Goal: Task Accomplishment & Management: Use online tool/utility

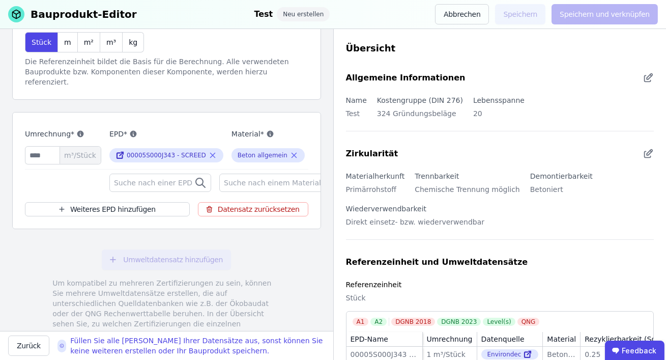
scroll to position [153, 0]
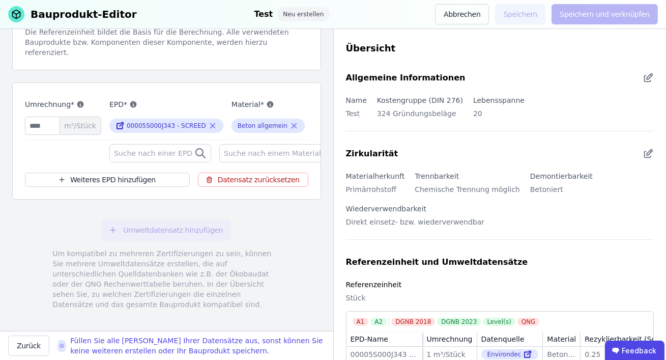
click at [155, 148] on span "Suche nach einer EPD" at bounding box center [154, 153] width 80 height 10
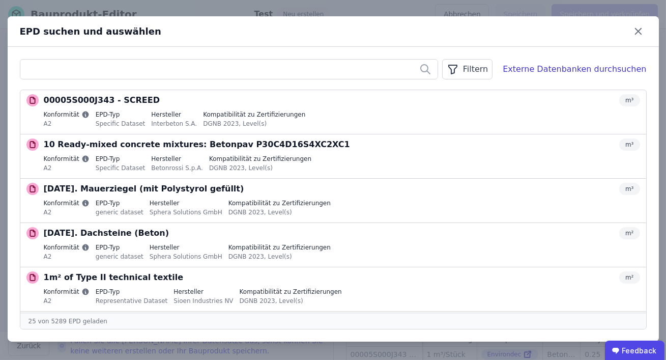
drag, startPoint x: 640, startPoint y: 32, endPoint x: 531, endPoint y: 68, distance: 114.7
click at [639, 32] on icon at bounding box center [638, 31] width 16 height 16
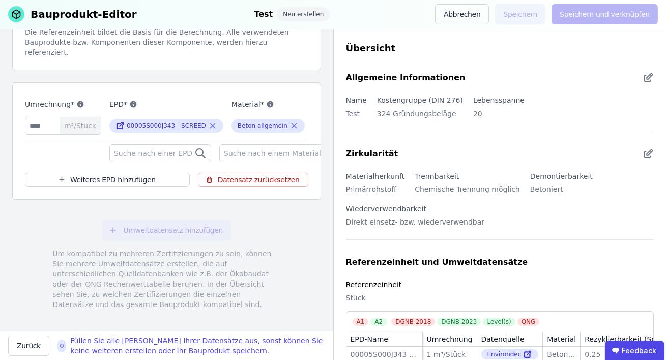
scroll to position [0, 27]
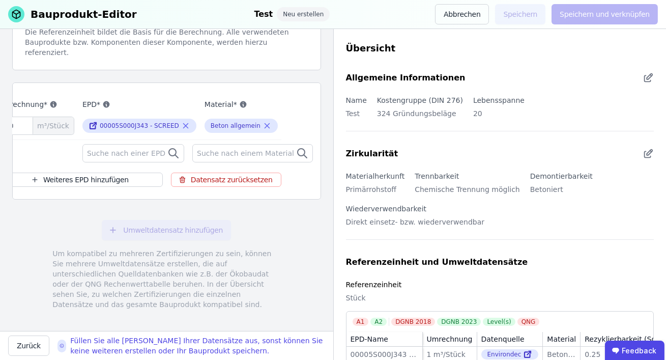
click at [324, 146] on icon at bounding box center [328, 152] width 9 height 12
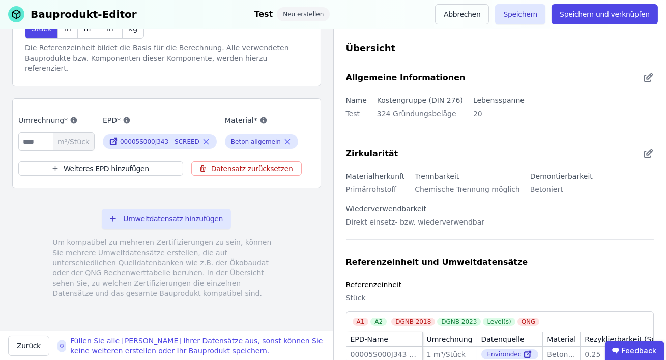
scroll to position [126, 0]
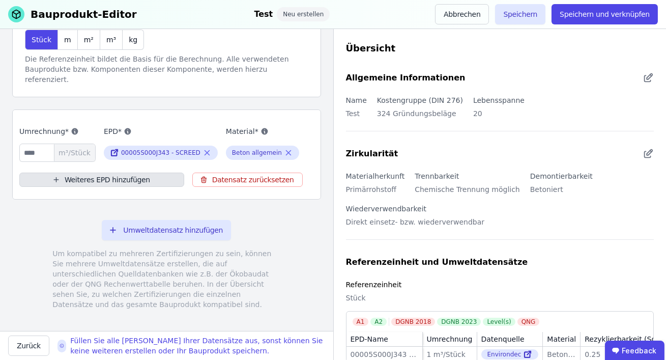
click at [90, 172] on button "Weiteres EPD hinzufügen" at bounding box center [101, 179] width 165 height 14
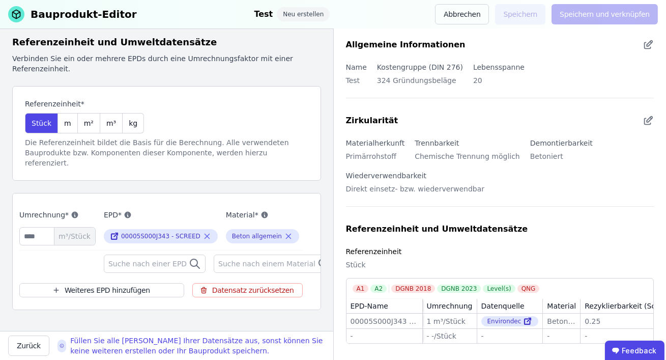
scroll to position [153, 0]
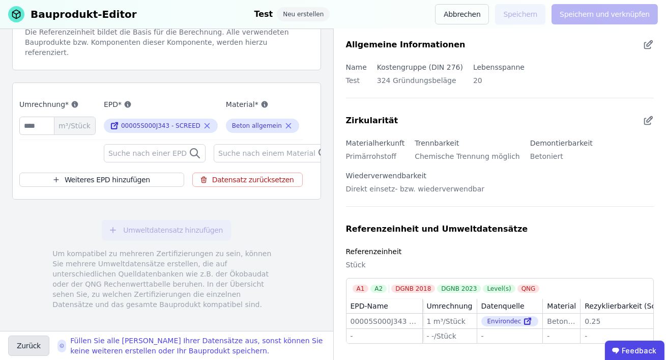
click at [26, 342] on button "Zurück" at bounding box center [28, 345] width 41 height 20
select select "**********"
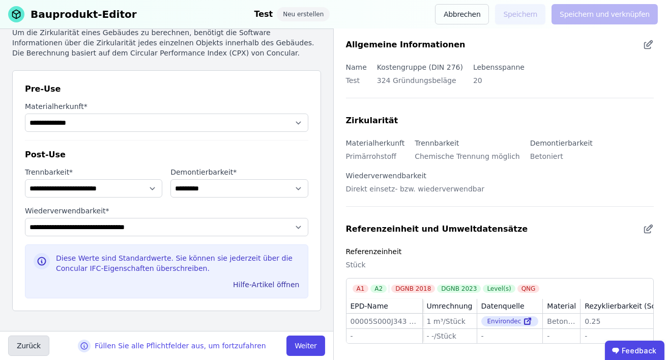
click at [27, 342] on button "Zurück" at bounding box center [28, 345] width 41 height 20
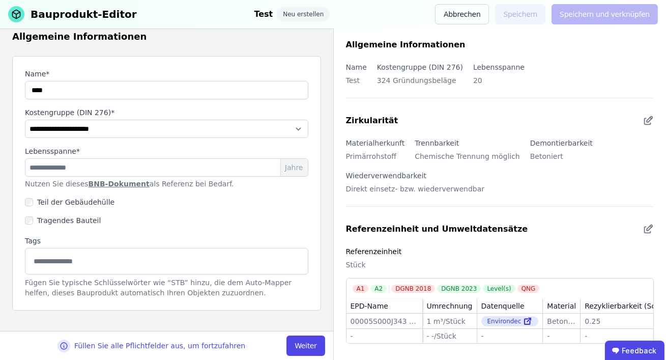
scroll to position [48, 0]
click at [27, 342] on div "Füllen Sie alle Pflichtfelder aus, um fortzufahren" at bounding box center [147, 345] width 278 height 13
click at [118, 126] on select "**********" at bounding box center [166, 129] width 283 height 18
select select "**********"
click at [25, 120] on select "**********" at bounding box center [166, 129] width 283 height 18
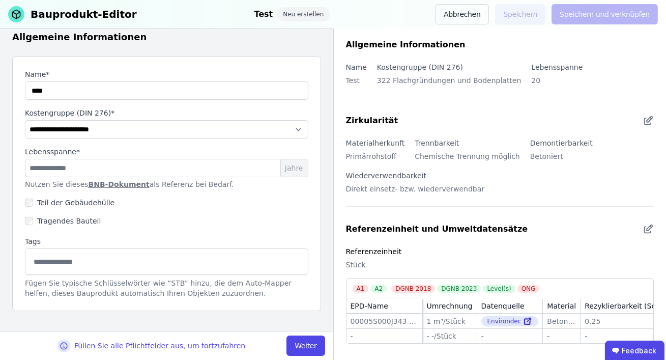
drag, startPoint x: 227, startPoint y: 181, endPoint x: 21, endPoint y: 182, distance: 206.5
click at [21, 182] on div "**********" at bounding box center [166, 183] width 309 height 254
copy p "Nutzen Sie dieses BNB-Dokument als Referenz bei Bedarf."
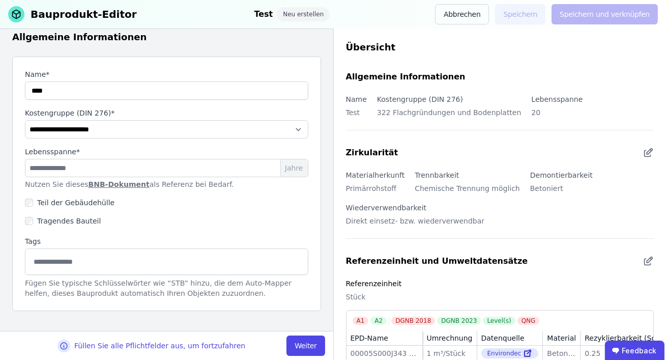
scroll to position [36, 0]
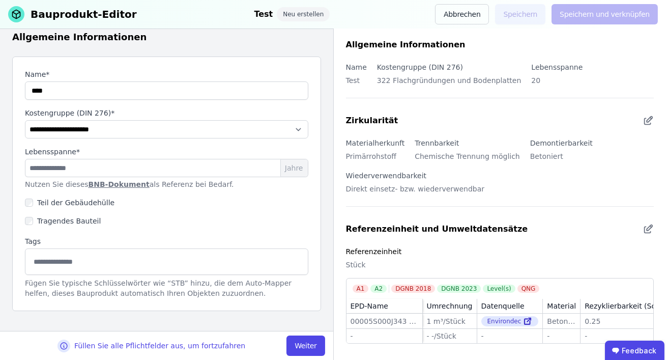
click at [148, 292] on div "Fügen Sie typische Schlüsselwörter wie “STB” hinzu, die dem Auto-Mapper helfen,…" at bounding box center [166, 288] width 283 height 20
click at [459, 12] on button "Abbrechen" at bounding box center [462, 14] width 54 height 20
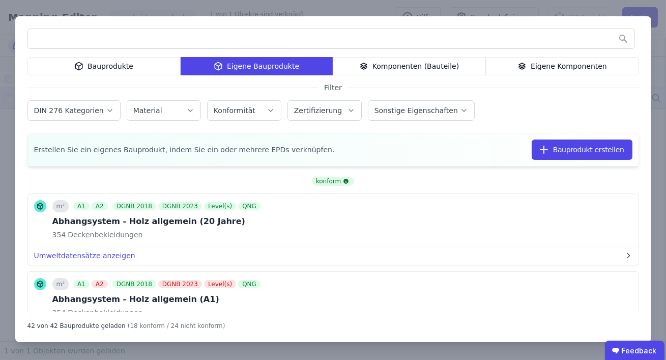
click at [441, 64] on div "Komponenten (Bauteile)" at bounding box center [409, 66] width 153 height 18
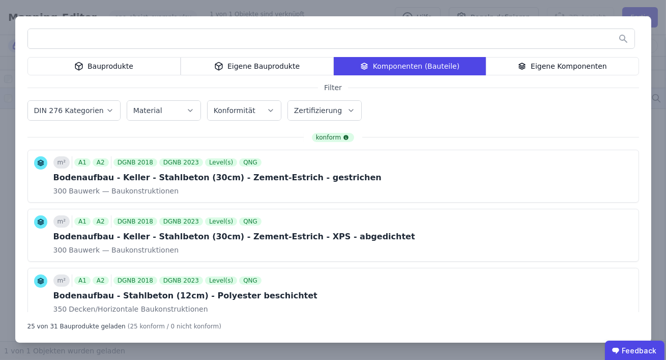
click at [541, 65] on div "Eigene Komponenten" at bounding box center [562, 66] width 153 height 18
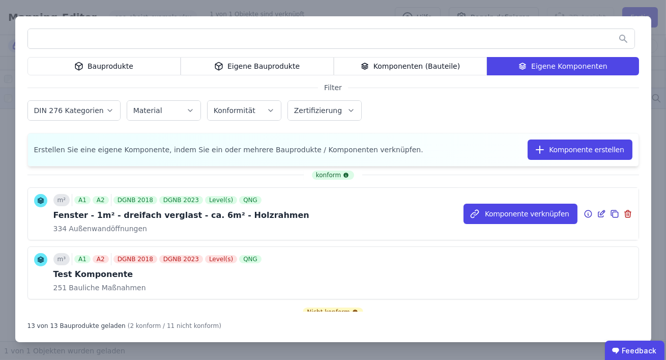
click at [601, 197] on div "Komponente verknüpfen" at bounding box center [550, 214] width 175 height 52
click at [600, 210] on icon at bounding box center [601, 214] width 9 height 12
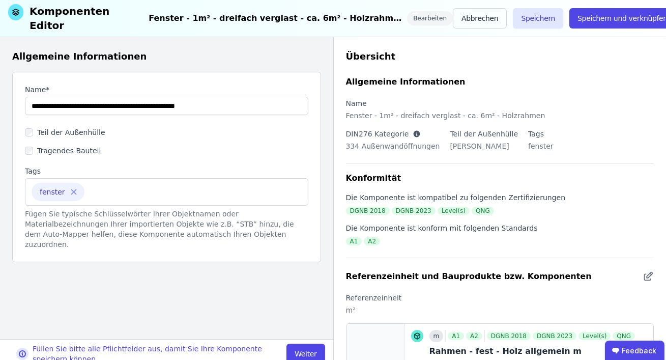
click at [183, 218] on div "Fügen Sie typische Schlüsselwörter Ihrer Objektnamen oder Materialbezeichnungen…" at bounding box center [166, 229] width 283 height 41
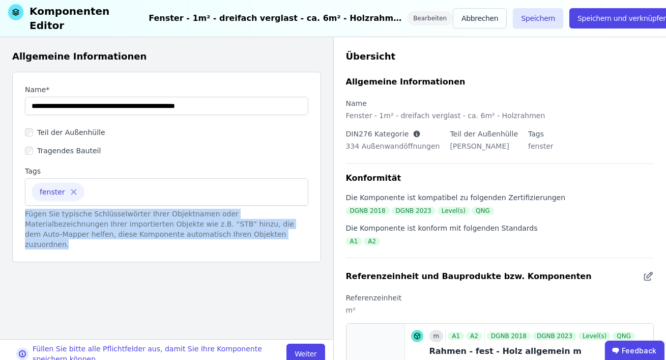
drag, startPoint x: 212, startPoint y: 230, endPoint x: 12, endPoint y: 208, distance: 201.2
click at [11, 208] on div "Allgemeine Informationen Name* Teil der Außenhülle Tragendes Bauteil Tags fenst…" at bounding box center [166, 188] width 333 height 302
copy div "Fügen Sie typische Schlüsselwörter Ihrer Objektnamen oder Materialbezeichnungen…"
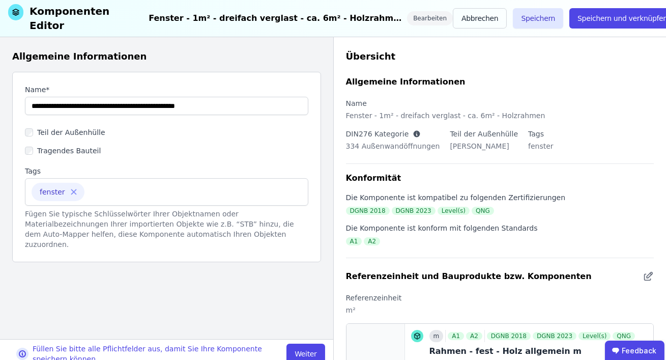
click at [136, 235] on div "Name* Teil der Außenhülle Tragendes Bauteil Tags fenster Fügen Sie typische Sch…" at bounding box center [166, 167] width 309 height 190
click at [301, 343] on button "Weiter" at bounding box center [305, 353] width 38 height 20
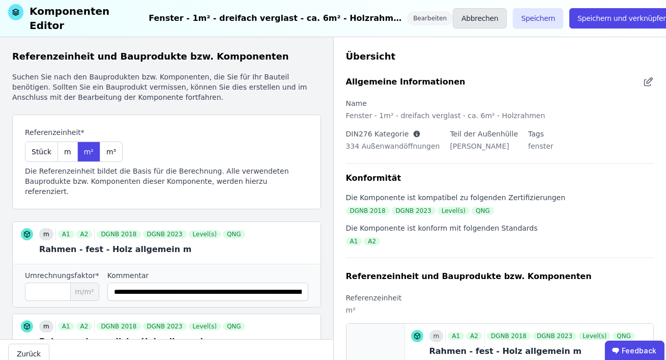
click at [462, 9] on button "Abbrechen" at bounding box center [480, 18] width 54 height 20
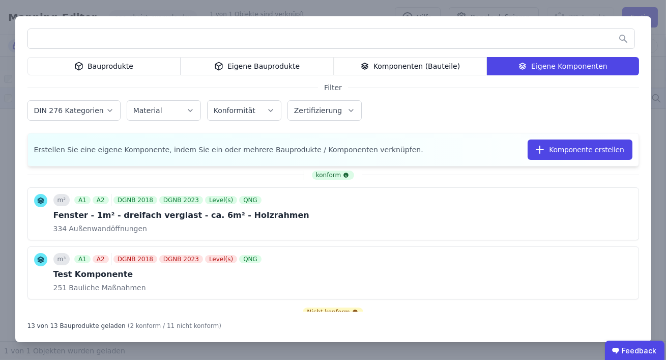
click at [284, 66] on div "Eigene Bauprodukte" at bounding box center [257, 66] width 153 height 18
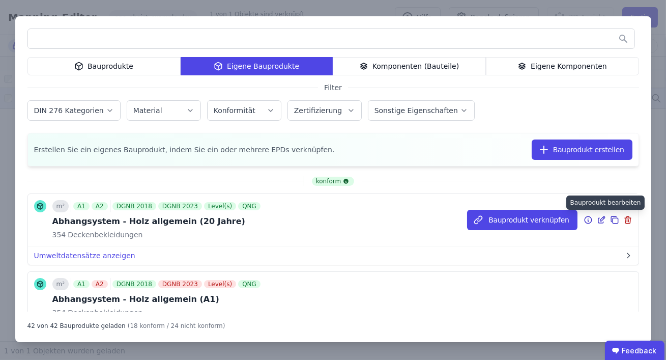
click at [602, 220] on icon at bounding box center [601, 220] width 9 height 12
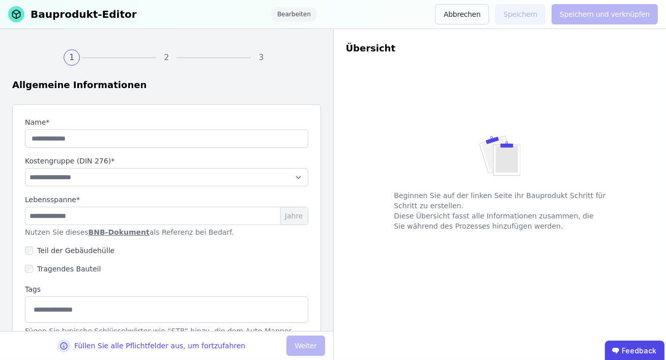
type input "**********"
select select "**********"
type input "**"
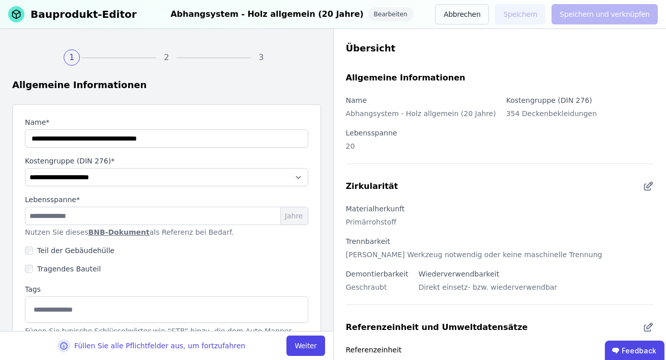
scroll to position [48, 0]
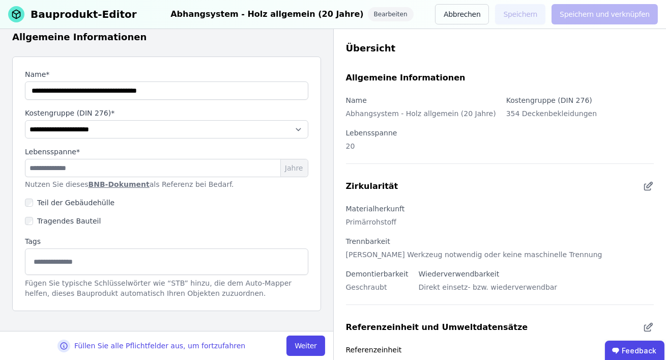
drag, startPoint x: 243, startPoint y: 186, endPoint x: 26, endPoint y: 187, distance: 217.2
click at [26, 187] on p "Nutzen Sie dieses BNB-Dokument als Referenz bei Bedarf." at bounding box center [166, 184] width 283 height 10
copy p "Nutzen Sie dieses BNB-Dokument als Referenz bei Bedarf."
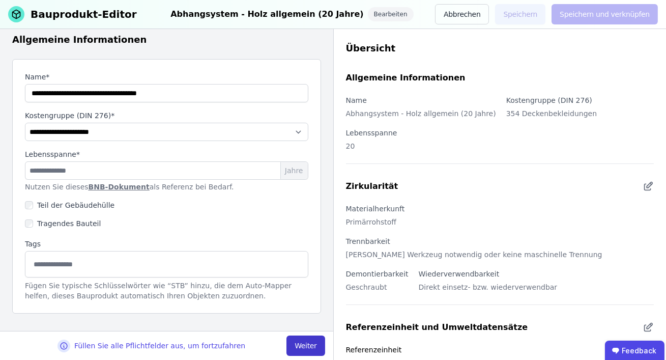
click at [315, 345] on button "Weiter" at bounding box center [305, 345] width 38 height 20
select select "**********"
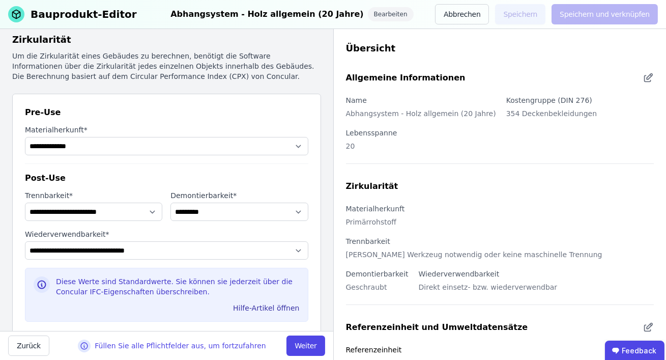
scroll to position [69, 0]
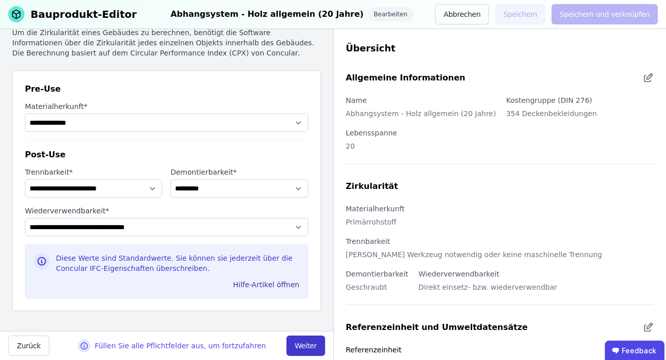
click at [320, 343] on button "Weiter" at bounding box center [305, 345] width 38 height 20
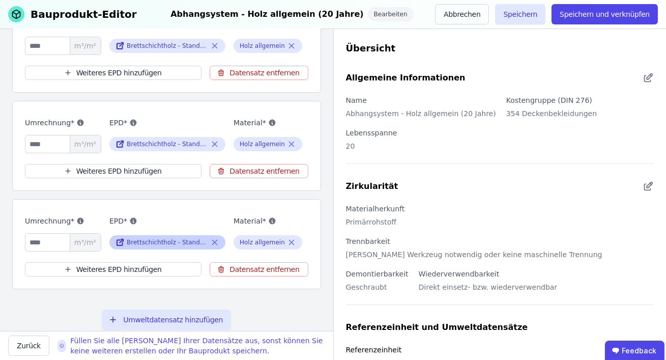
scroll to position [321, 0]
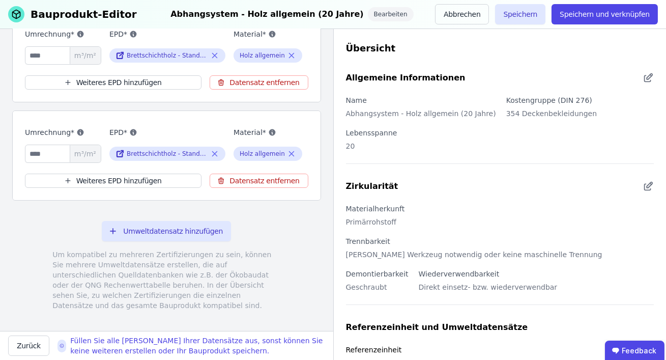
click at [156, 278] on div "Um kompatibel zu mehreren Zertifizierungen zu sein, können Sie mehrere Umweltda…" at bounding box center [166, 279] width 228 height 61
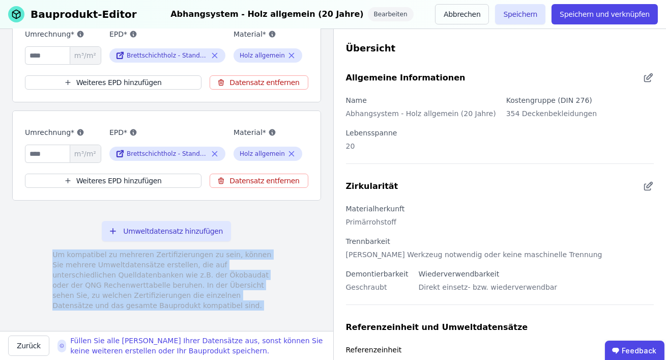
click at [156, 278] on div "Um kompatibel zu mehreren Zertifizierungen zu sein, können Sie mehrere Umweltda…" at bounding box center [166, 279] width 228 height 61
copy div "Um kompatibel zu mehreren Zertifizierungen zu sein, können Sie mehrere Umweltda…"
click at [294, 224] on div "Umweltdatensatz hinzufügen Um kompatibel zu mehreren Zertifizierungen zu sein, …" at bounding box center [166, 266] width 309 height 114
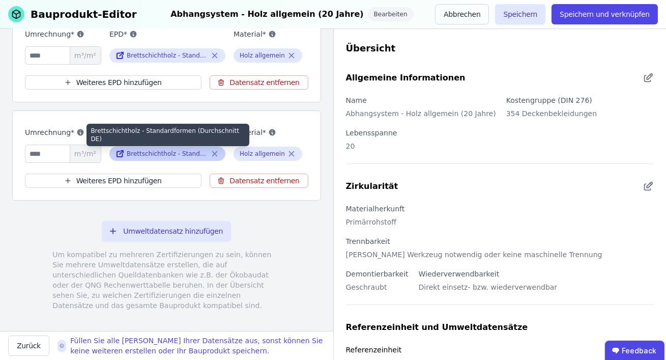
click at [138, 150] on div "Brettschichtholz - Standardformen (Durchschnitt DE)" at bounding box center [167, 154] width 81 height 8
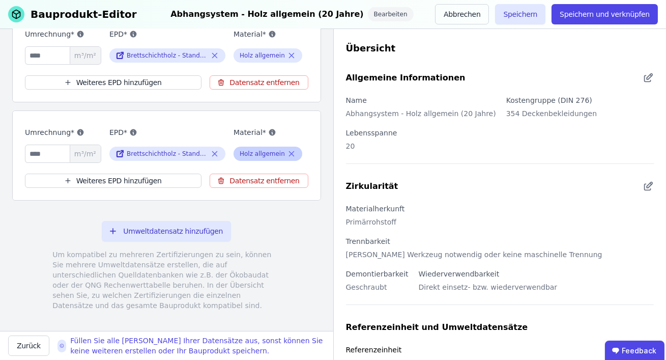
click at [217, 148] on icon at bounding box center [214, 154] width 9 height 12
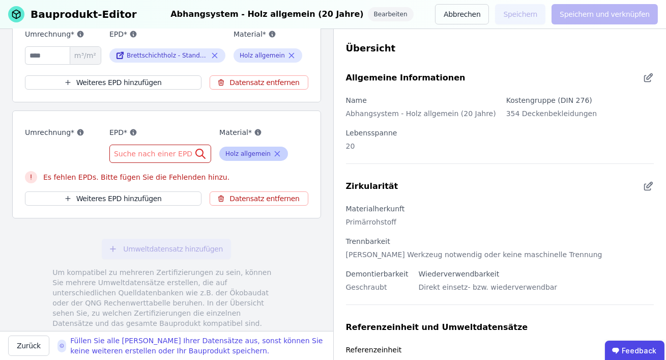
click at [273, 148] on icon at bounding box center [277, 154] width 9 height 12
click at [261, 191] on button "Datensatz entfernen" at bounding box center [259, 198] width 98 height 14
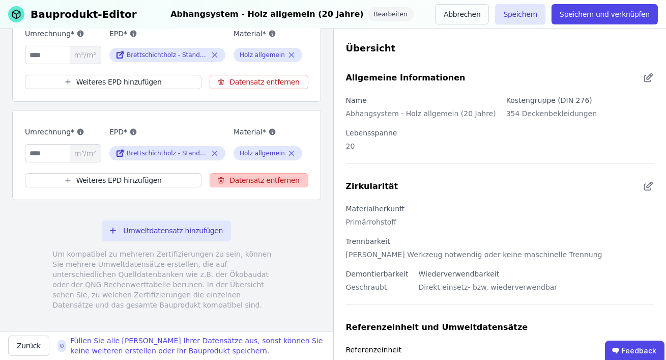
click at [263, 173] on button "Datensatz entfernen" at bounding box center [259, 180] width 98 height 14
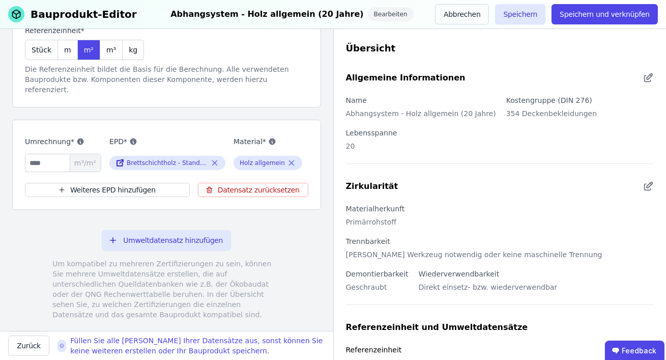
scroll to position [125, 0]
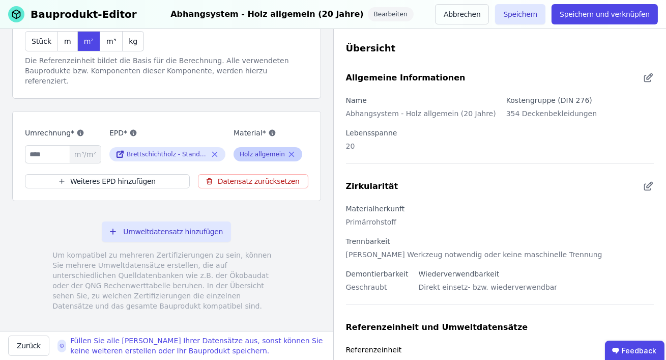
click at [290, 148] on icon at bounding box center [291, 154] width 9 height 12
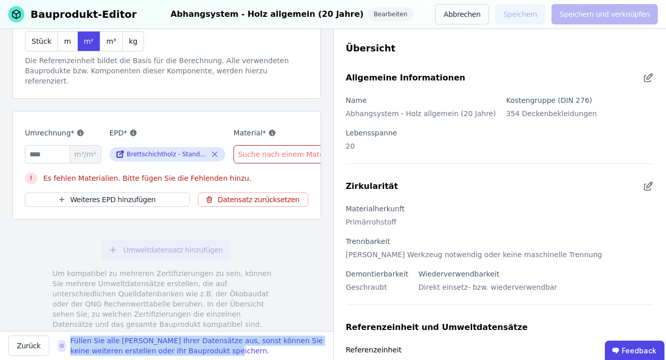
drag, startPoint x: 200, startPoint y: 350, endPoint x: 70, endPoint y: 342, distance: 131.0
click at [70, 342] on div "Füllen Sie alle [PERSON_NAME] Ihrer Datensätze aus, sonst können Sie keine weit…" at bounding box center [197, 345] width 254 height 20
copy div "Füllen Sie alle [PERSON_NAME] Ihrer Datensätze aus, sonst können Sie keine weit…"
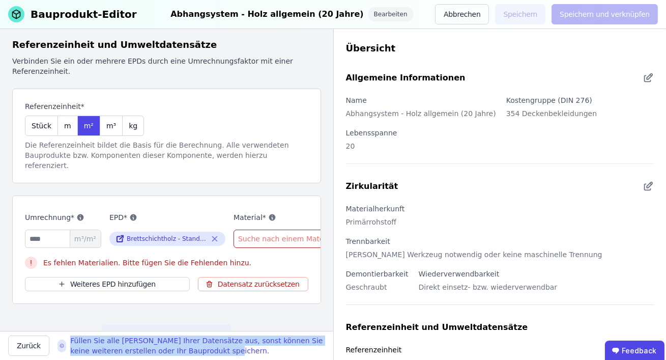
scroll to position [42, 0]
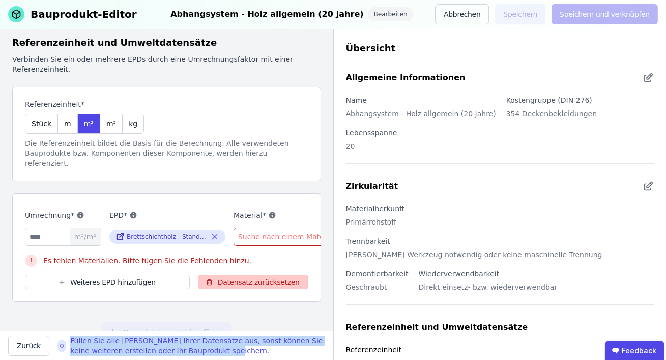
click at [232, 275] on button "Datensatz zurücksetzen" at bounding box center [253, 282] width 110 height 14
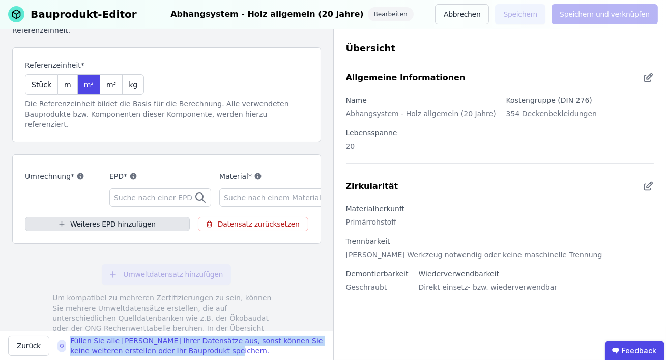
scroll to position [82, 0]
click at [123, 216] on button "Weiteres EPD hinzufügen" at bounding box center [107, 223] width 165 height 14
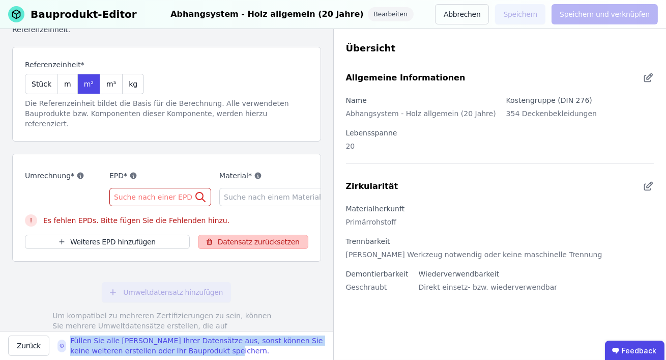
click at [221, 235] on button "Datensatz zurücksetzen" at bounding box center [253, 242] width 110 height 14
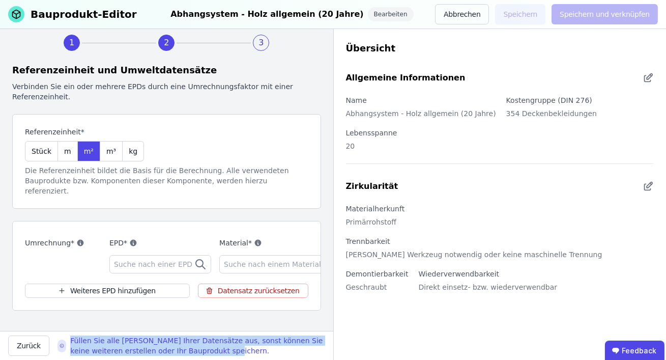
scroll to position [0, 0]
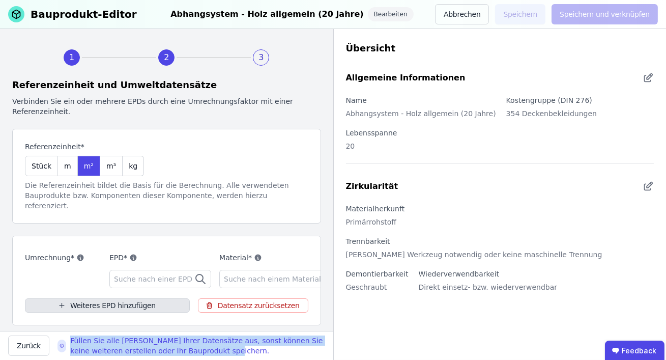
click at [123, 298] on button "Weiteres EPD hinzufügen" at bounding box center [107, 305] width 165 height 14
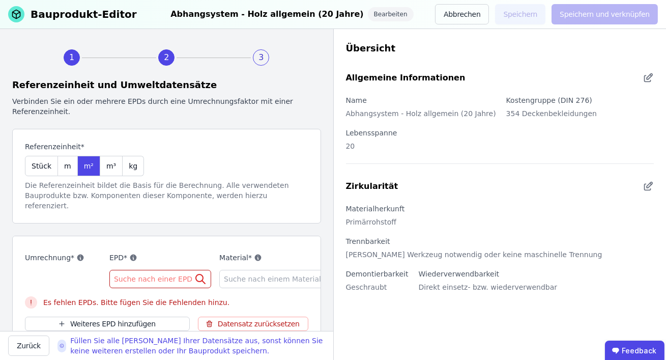
click at [164, 274] on span "Suche nach einer EPD" at bounding box center [154, 279] width 80 height 10
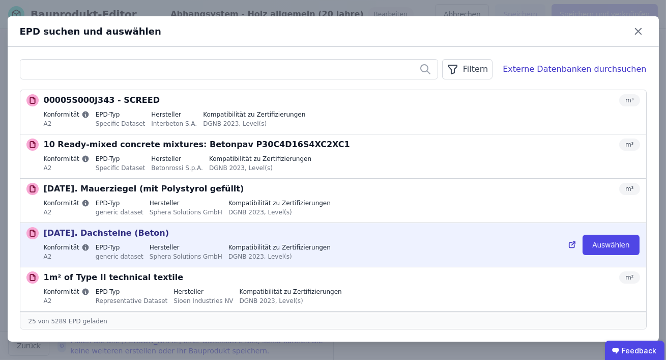
click at [170, 256] on div "Sphera Solutions GmbH" at bounding box center [186, 255] width 73 height 9
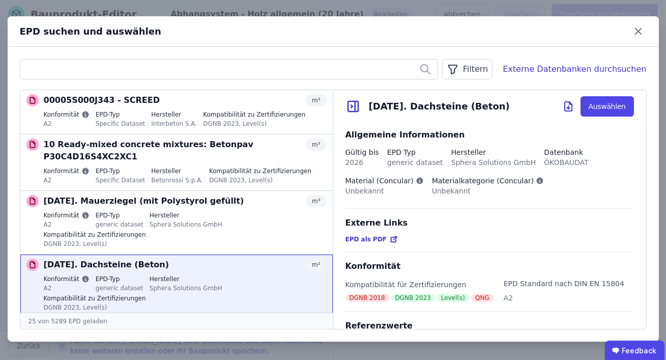
click at [618, 106] on button "Auswählen" at bounding box center [606, 106] width 53 height 20
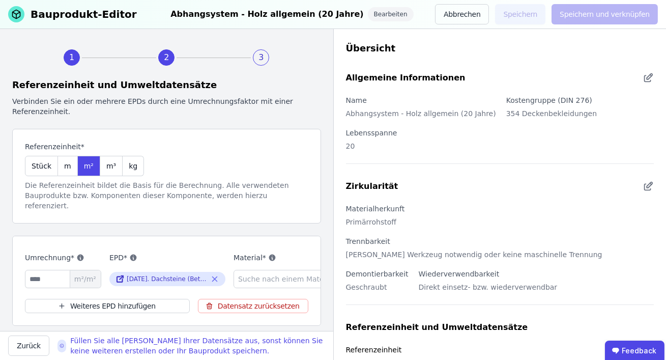
click at [304, 274] on span "Suche nach einem Material" at bounding box center [287, 279] width 99 height 10
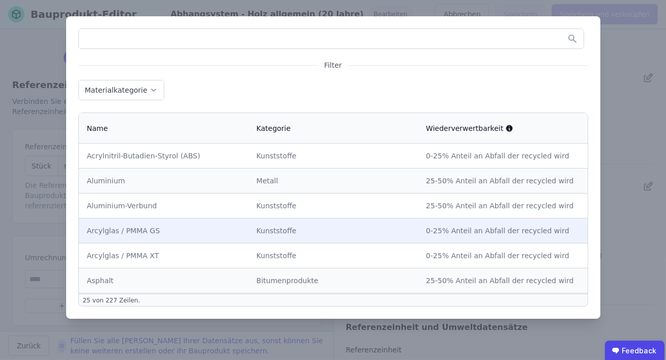
click at [331, 240] on td "Kunststoffe" at bounding box center [332, 230] width 169 height 25
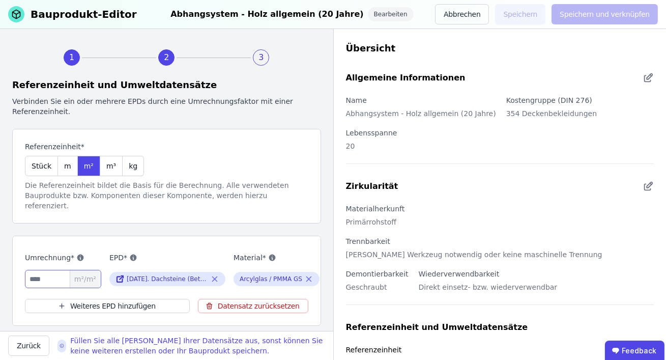
click at [49, 270] on input "number" at bounding box center [63, 279] width 76 height 18
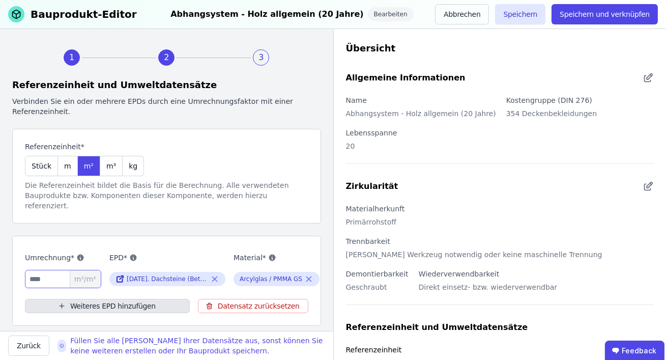
type input "**"
click at [87, 299] on button "Weiteres EPD hinzufügen" at bounding box center [107, 306] width 165 height 14
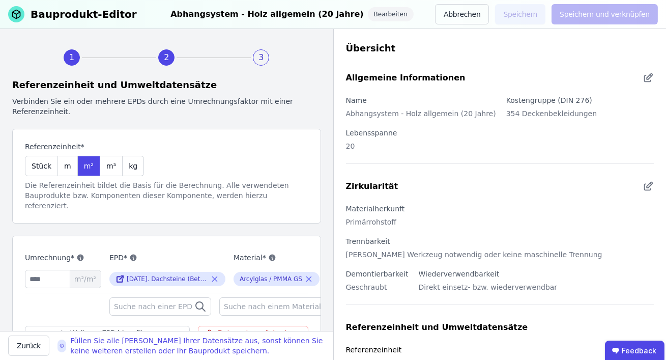
scroll to position [73, 0]
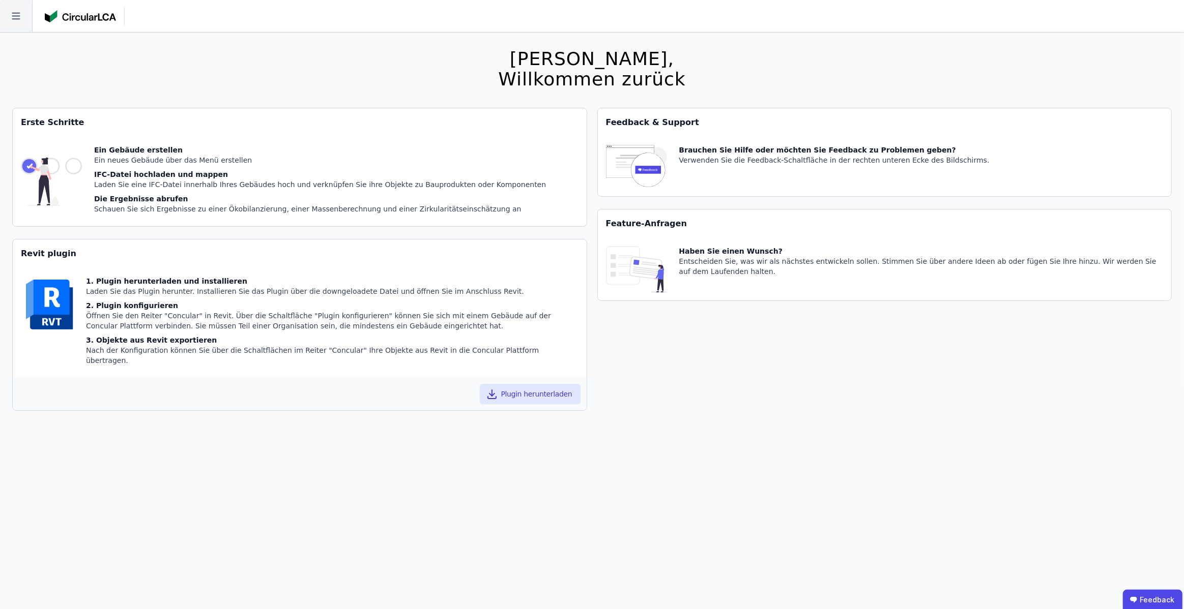
drag, startPoint x: 25, startPoint y: 11, endPoint x: 25, endPoint y: 18, distance: 7.1
click at [25, 11] on icon at bounding box center [16, 16] width 32 height 32
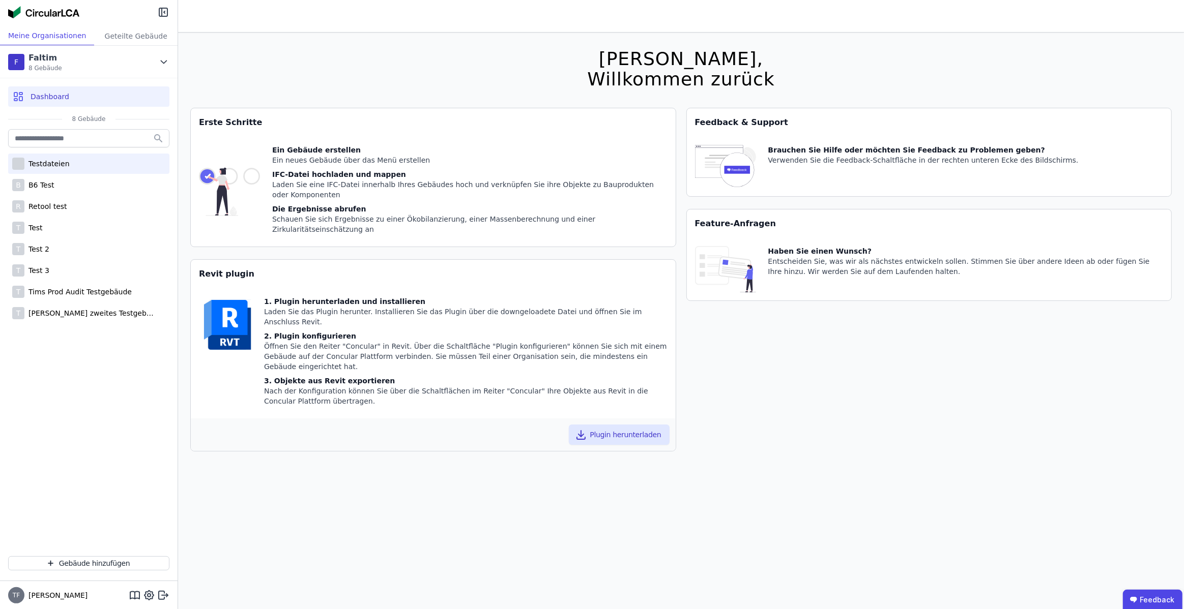
click at [54, 166] on div "Testdateien" at bounding box center [46, 164] width 45 height 10
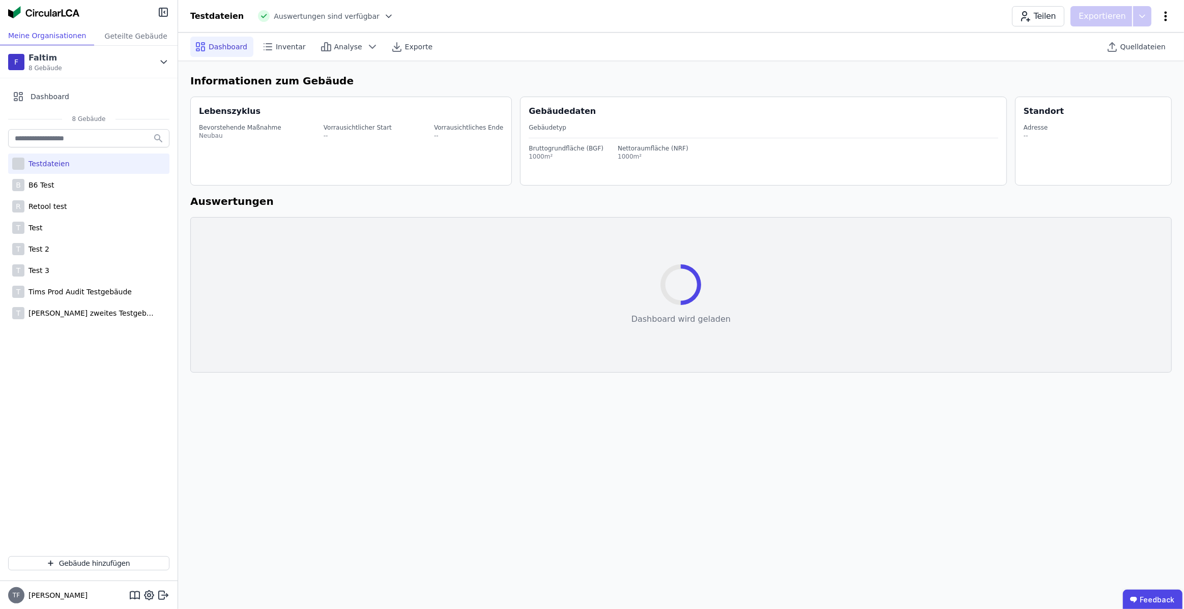
click at [1162, 17] on icon at bounding box center [1165, 16] width 12 height 12
click at [1111, 44] on span "Gebäude bearbeiten" at bounding box center [1117, 40] width 73 height 10
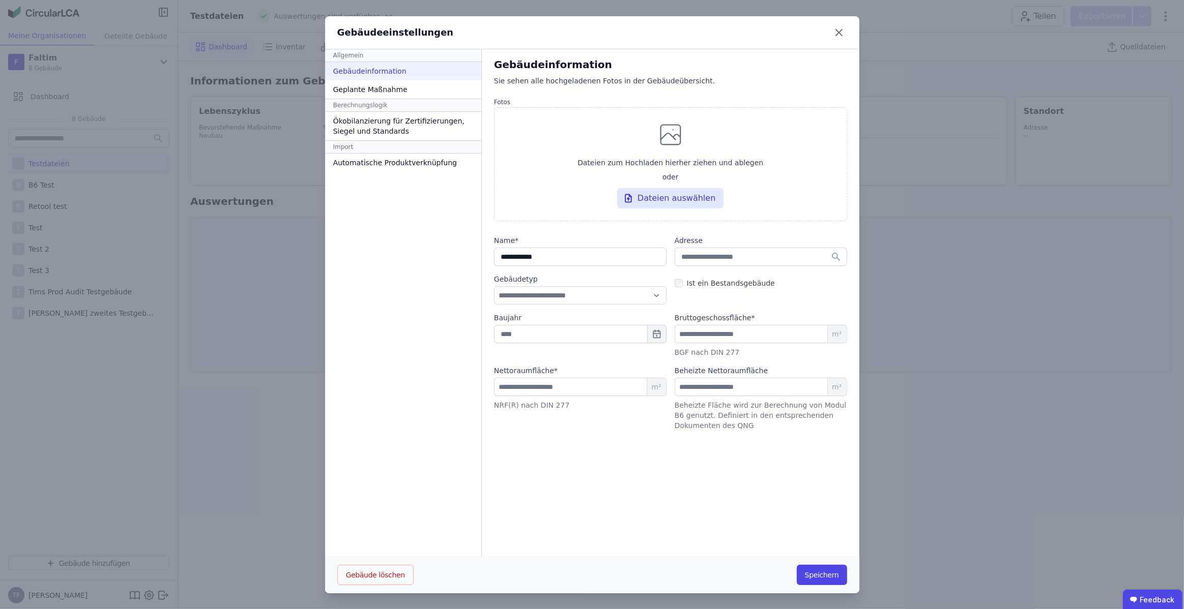
select select "*"
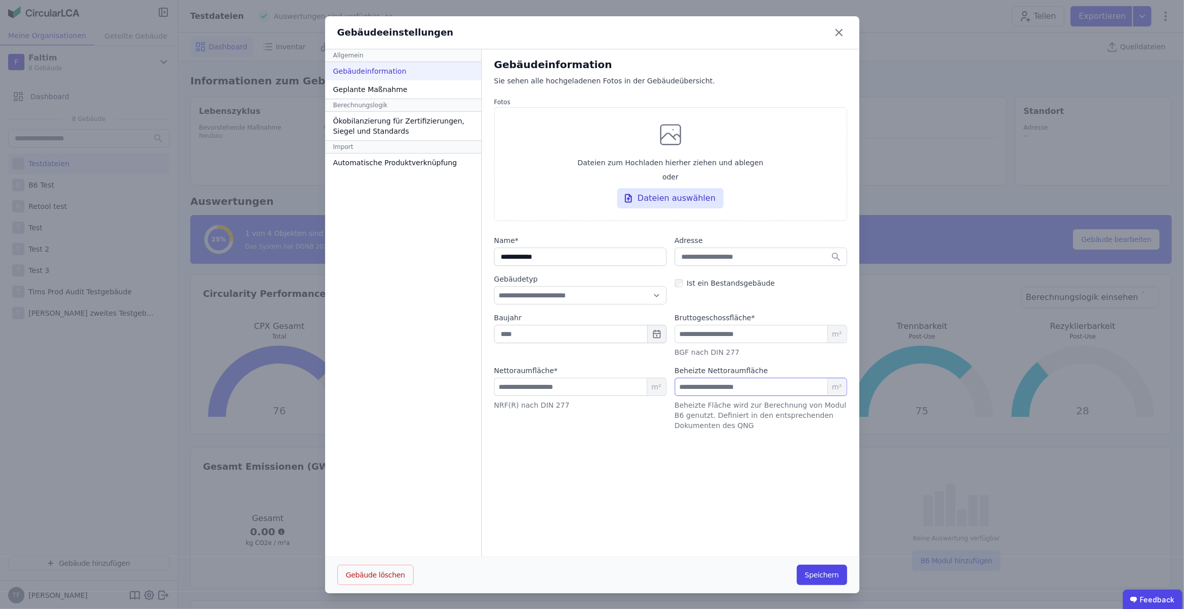
click at [772, 391] on input "number" at bounding box center [761, 387] width 172 height 18
click at [720, 390] on input "number" at bounding box center [761, 387] width 172 height 18
type input "***"
click at [392, 94] on div "Geplante Maßnahme" at bounding box center [403, 89] width 156 height 18
select select "*"
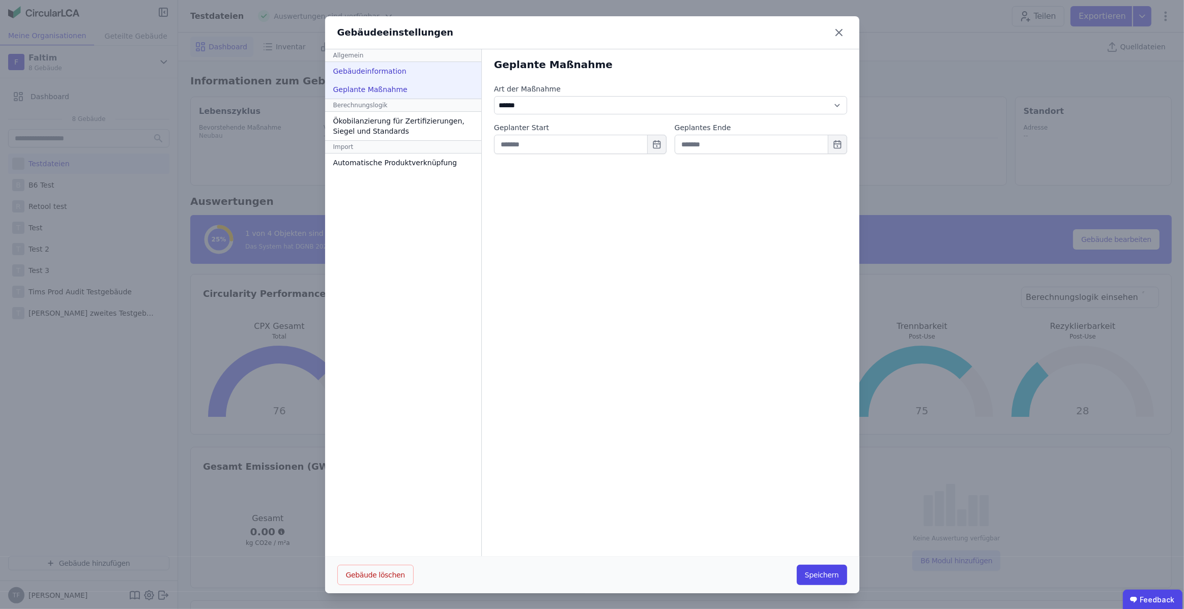
click at [396, 71] on div "Gebäudeinformation" at bounding box center [403, 71] width 156 height 18
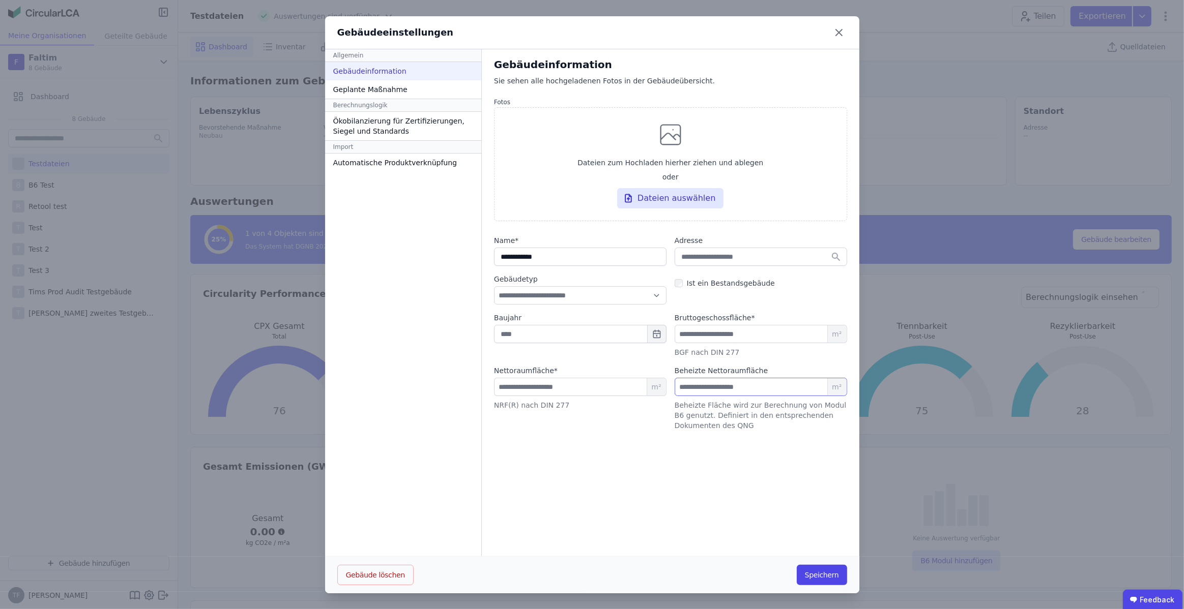
click at [713, 380] on input "number" at bounding box center [761, 387] width 172 height 18
click at [815, 571] on button "Speichern" at bounding box center [822, 575] width 50 height 20
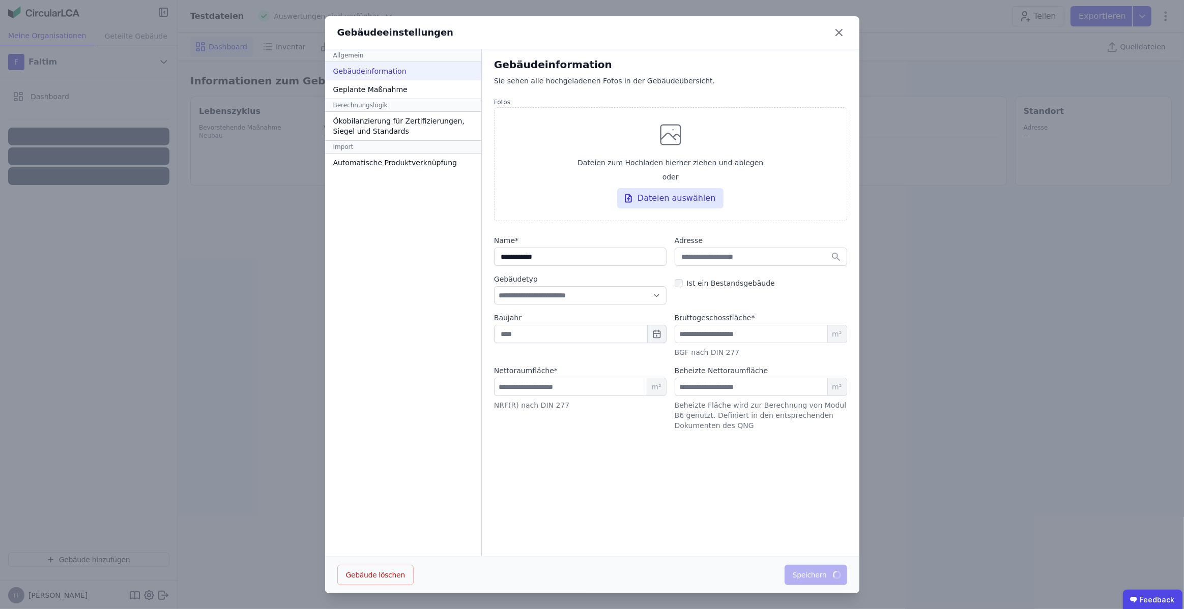
select select "*"
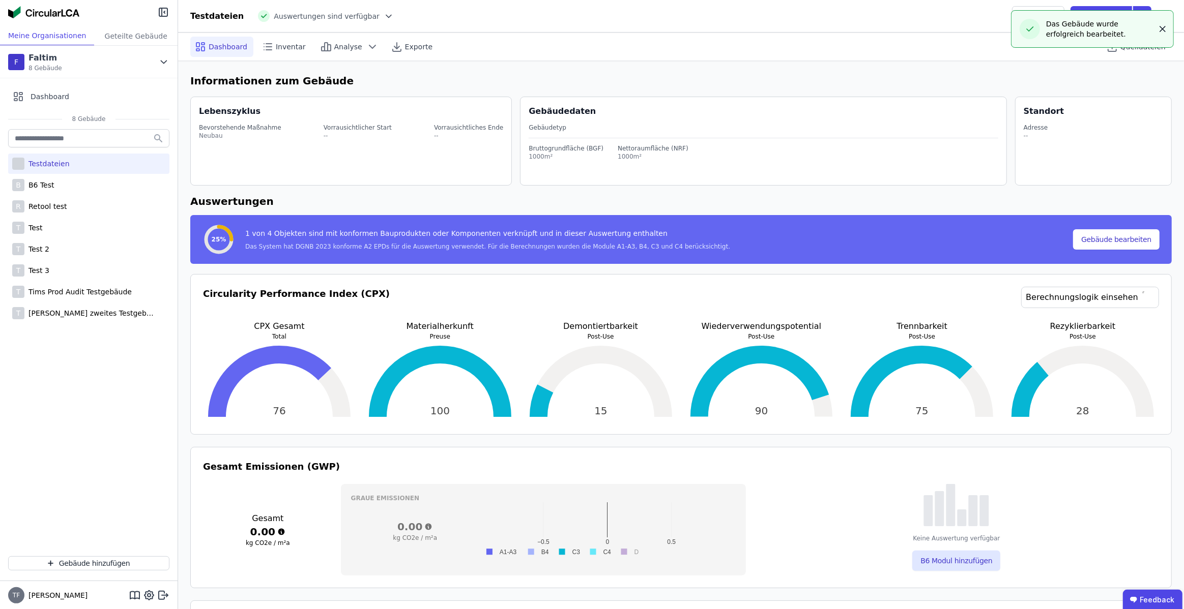
click at [1162, 29] on icon "button" at bounding box center [1162, 29] width 10 height 10
click at [1166, 18] on icon at bounding box center [1165, 16] width 12 height 12
click at [1109, 40] on span "Gebäude bearbeiten" at bounding box center [1117, 40] width 73 height 10
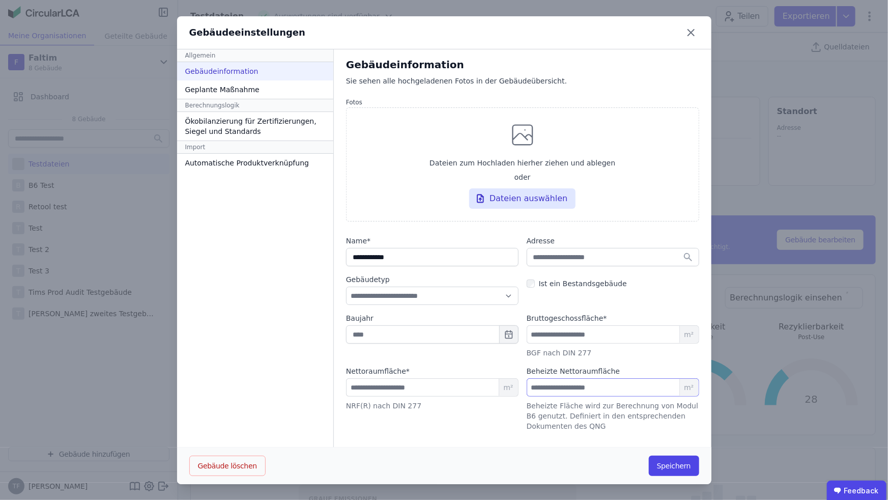
click at [633, 386] on input "number" at bounding box center [612, 387] width 172 height 18
click at [674, 470] on button "Speichern" at bounding box center [674, 465] width 50 height 20
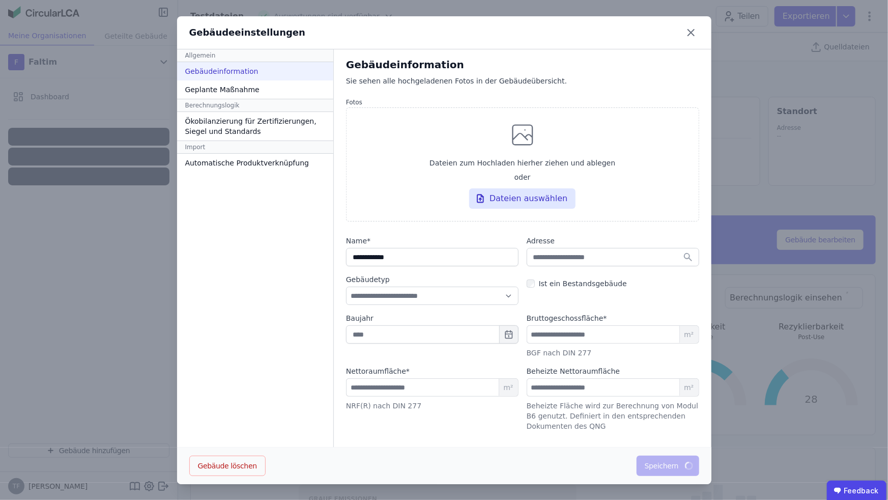
select select "*"
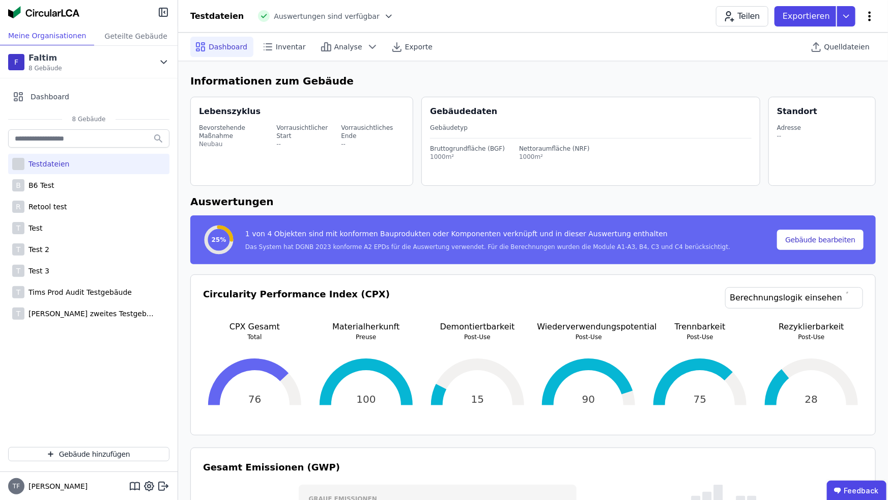
click at [867, 15] on icon at bounding box center [869, 16] width 12 height 12
click at [822, 38] on span "Gebäude bearbeiten" at bounding box center [821, 40] width 73 height 10
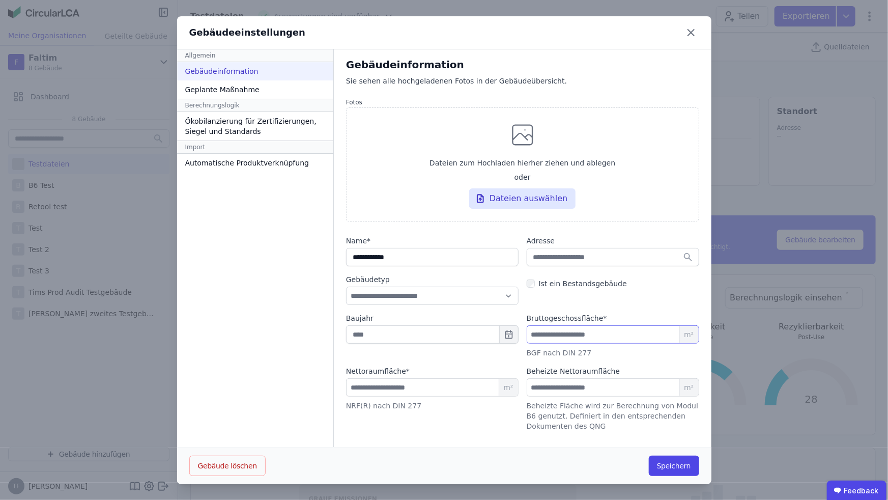
click at [576, 328] on input "****" at bounding box center [612, 334] width 172 height 18
click at [576, 329] on input "****" at bounding box center [612, 334] width 172 height 18
click at [684, 465] on button "Speichern" at bounding box center [674, 465] width 50 height 20
click at [604, 334] on input "number" at bounding box center [612, 334] width 172 height 18
type input "*"
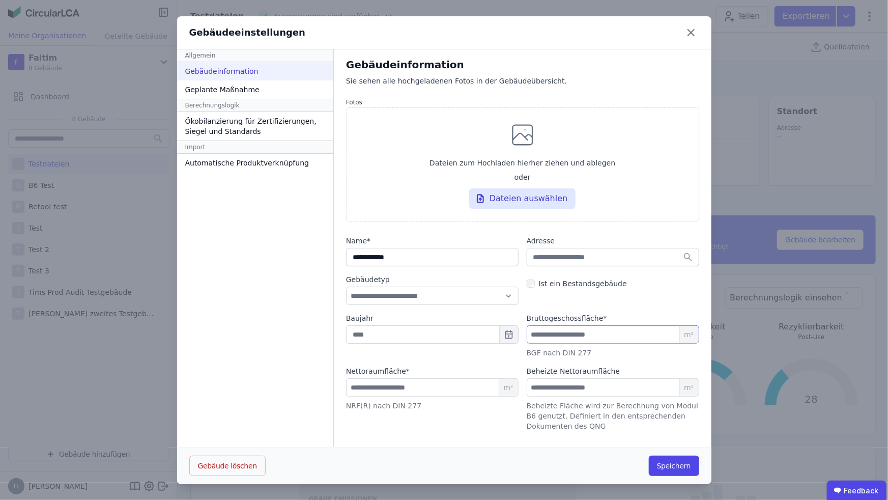
type input "**"
type input "***"
click at [221, 84] on div "Geplante Maßnahme" at bounding box center [255, 89] width 156 height 18
select select "*"
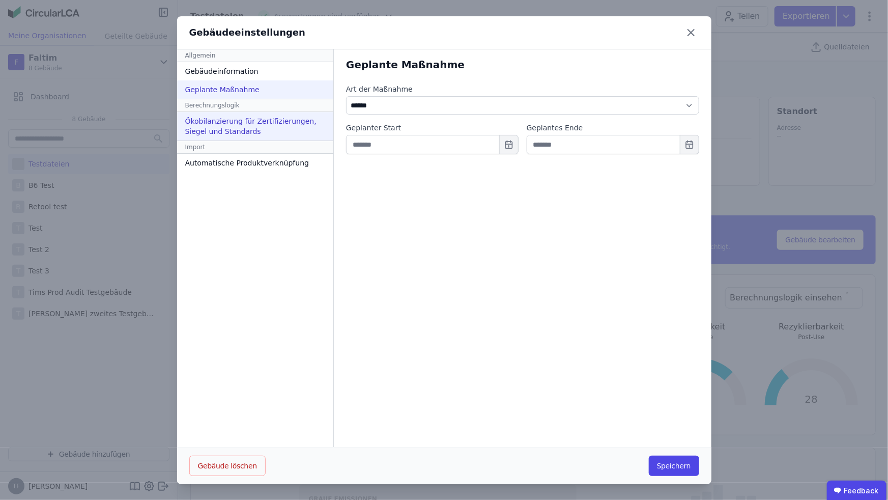
click at [223, 126] on div "Ökobilanzierung für Zertifizierungen, Siegel und Standards" at bounding box center [255, 126] width 156 height 28
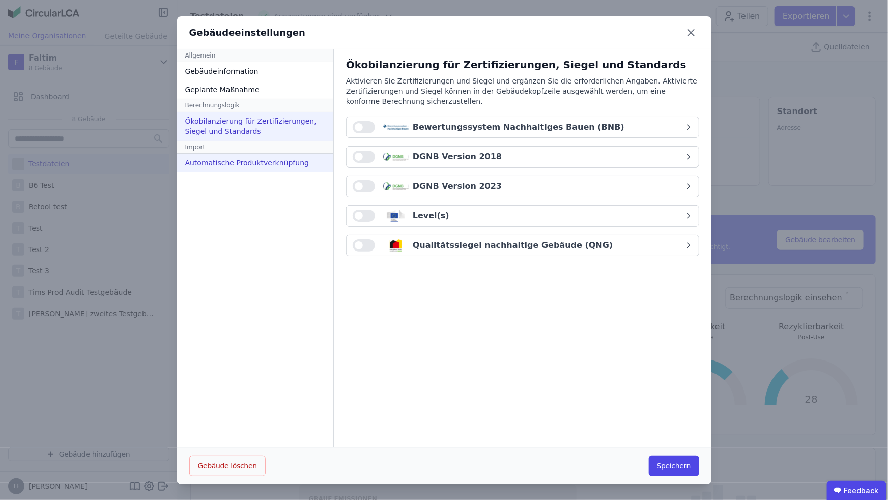
click at [217, 162] on div "Automatische Produktverknüpfung" at bounding box center [255, 163] width 156 height 18
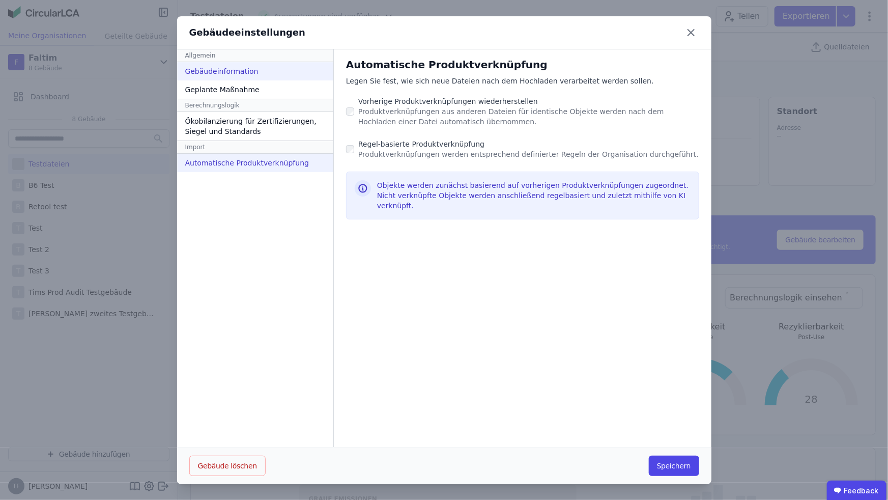
click at [218, 72] on div "Gebäudeinformation" at bounding box center [255, 71] width 156 height 18
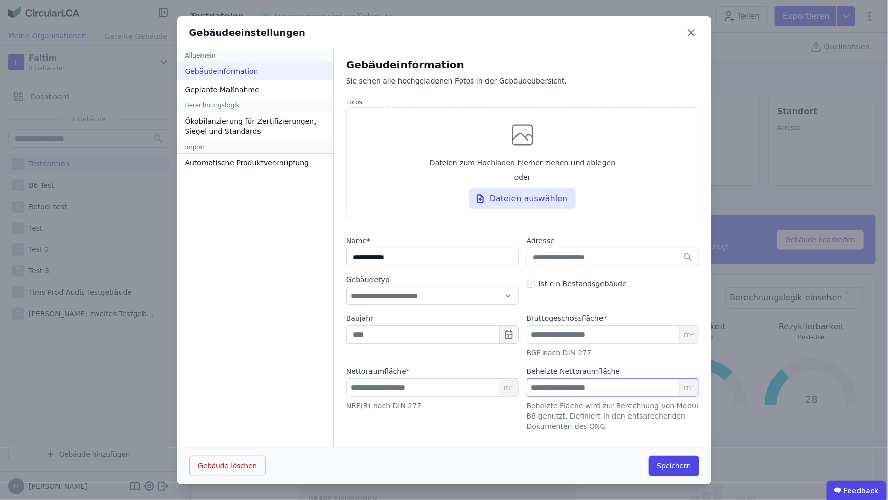
click at [612, 387] on input "number" at bounding box center [612, 387] width 172 height 18
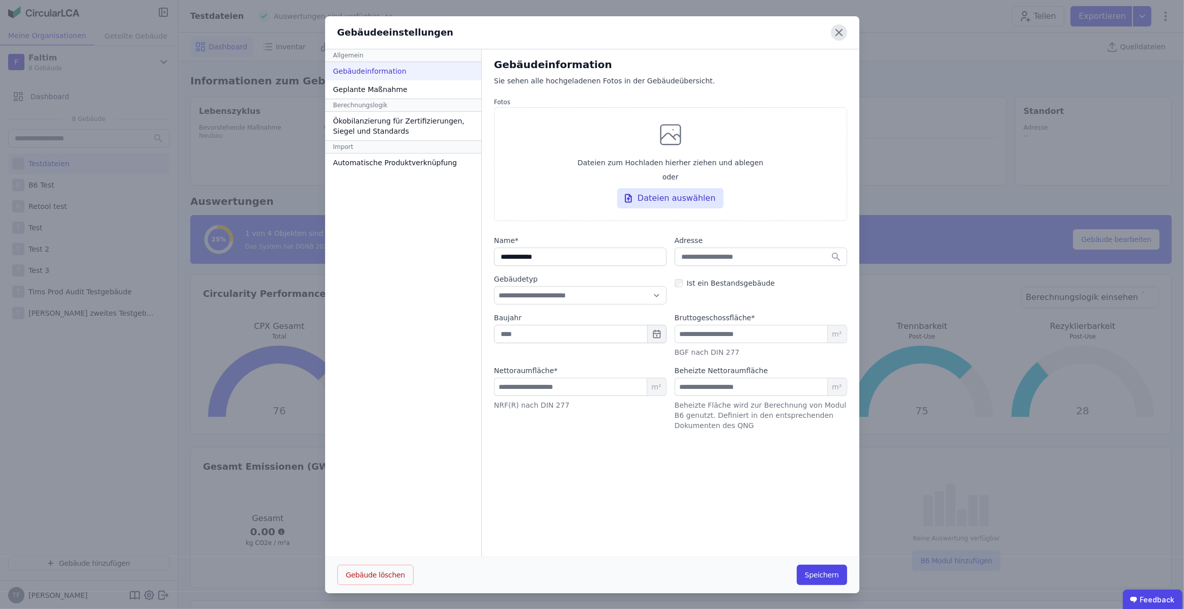
click at [843, 35] on icon at bounding box center [839, 32] width 16 height 16
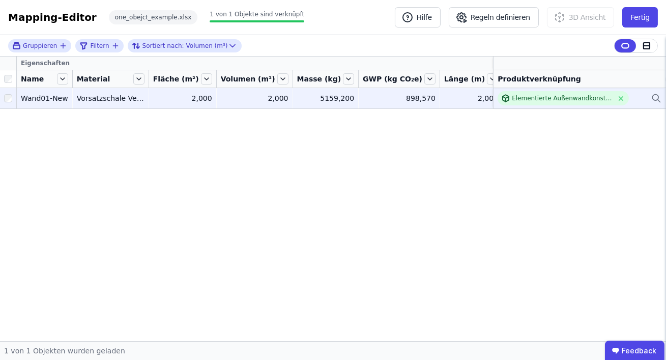
scroll to position [0, 425]
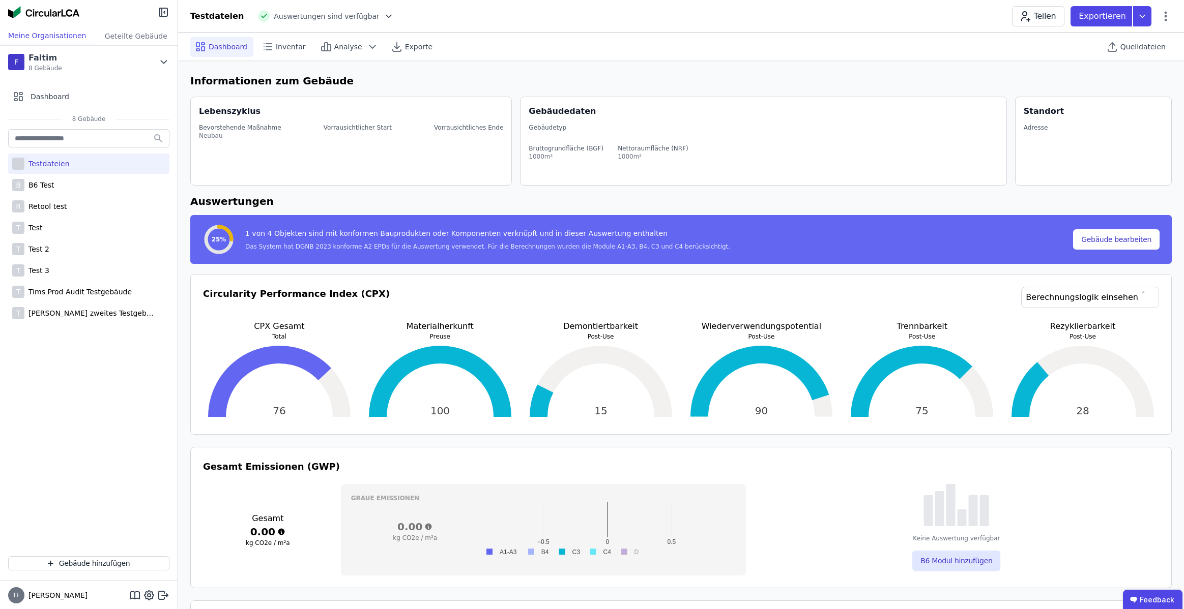
select select "*"
click at [1139, 44] on span "Quelldateien" at bounding box center [1142, 47] width 45 height 10
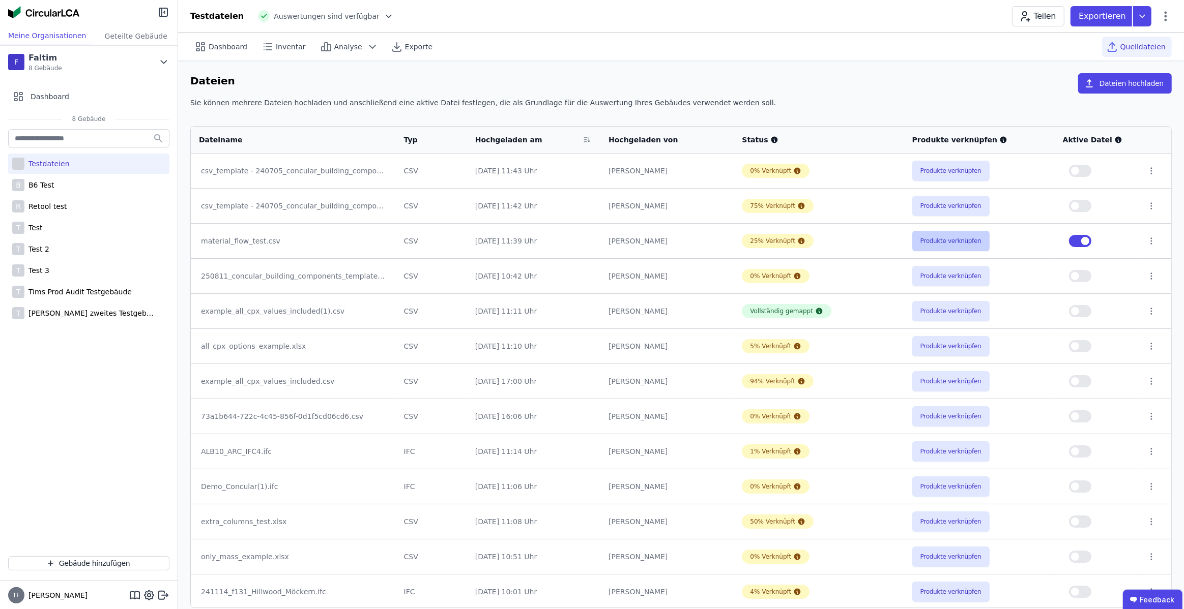
click at [946, 244] on button "Produkte verknüpfen" at bounding box center [950, 241] width 77 height 20
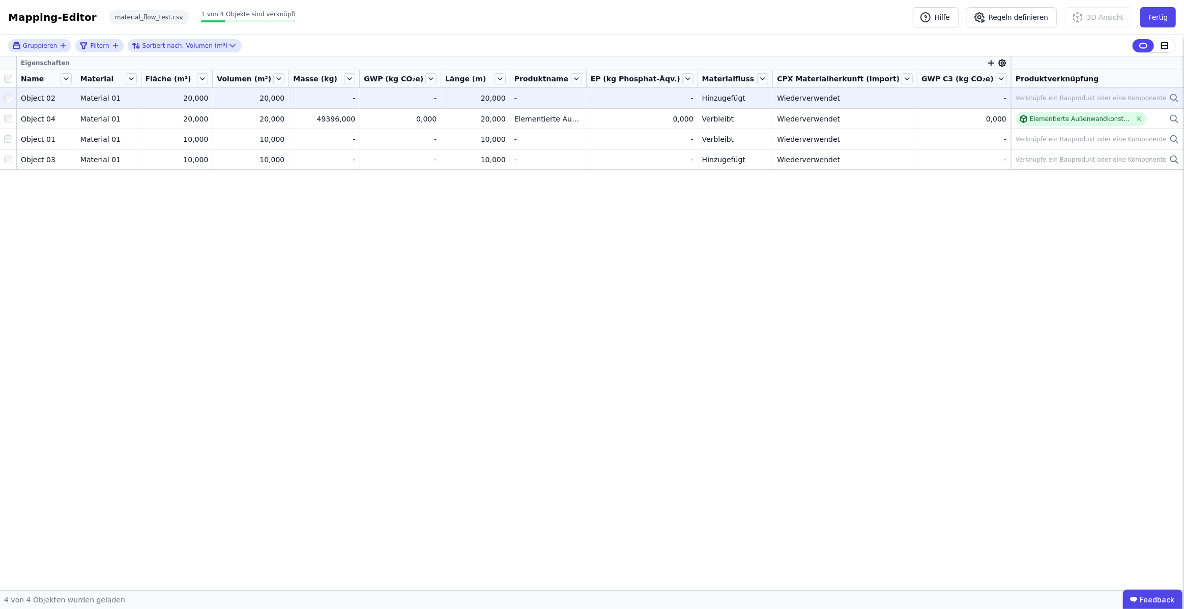
click at [1122, 100] on div "Verknüpfe ein Bauprodukt oder eine Komponente" at bounding box center [1090, 98] width 151 height 8
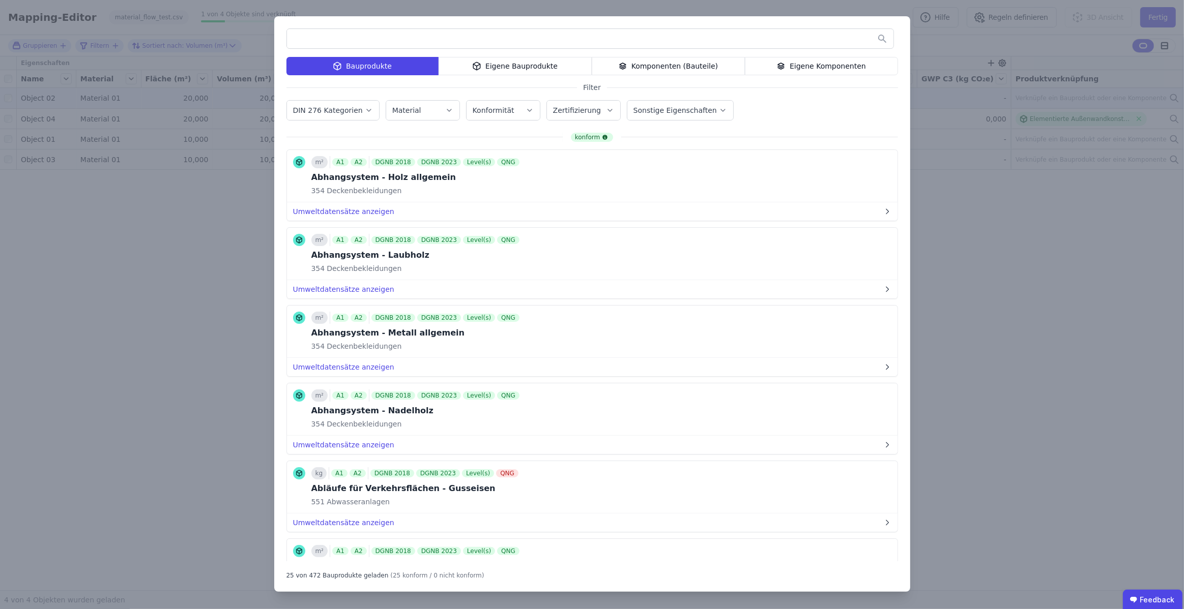
click at [499, 67] on div "Eigene Bauprodukte" at bounding box center [514, 66] width 153 height 18
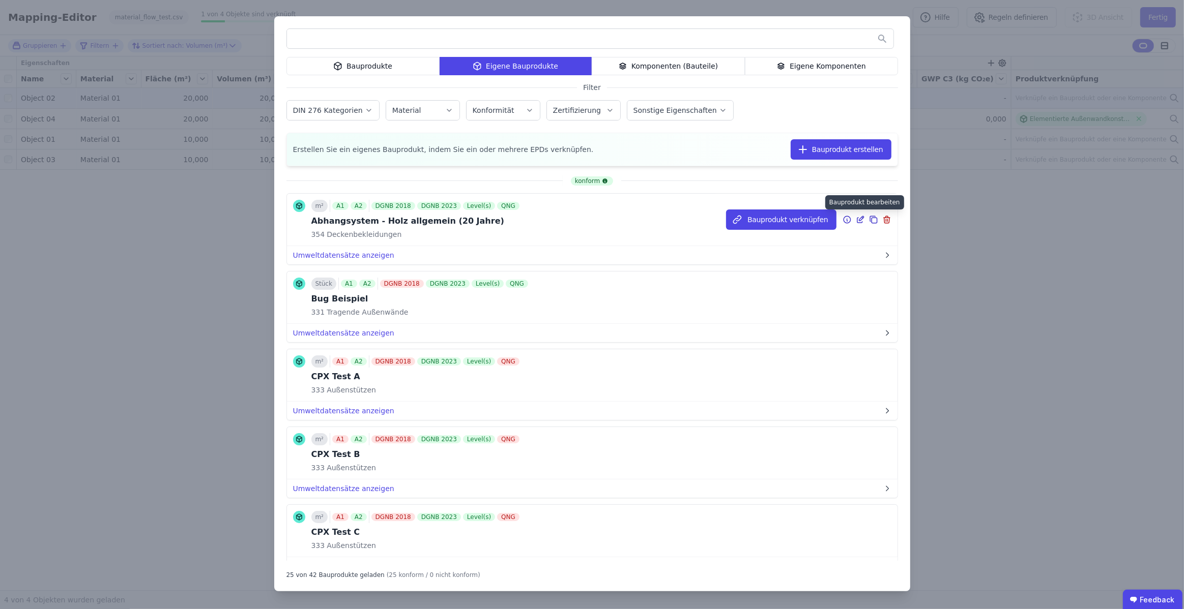
click at [860, 218] on icon at bounding box center [860, 220] width 9 height 12
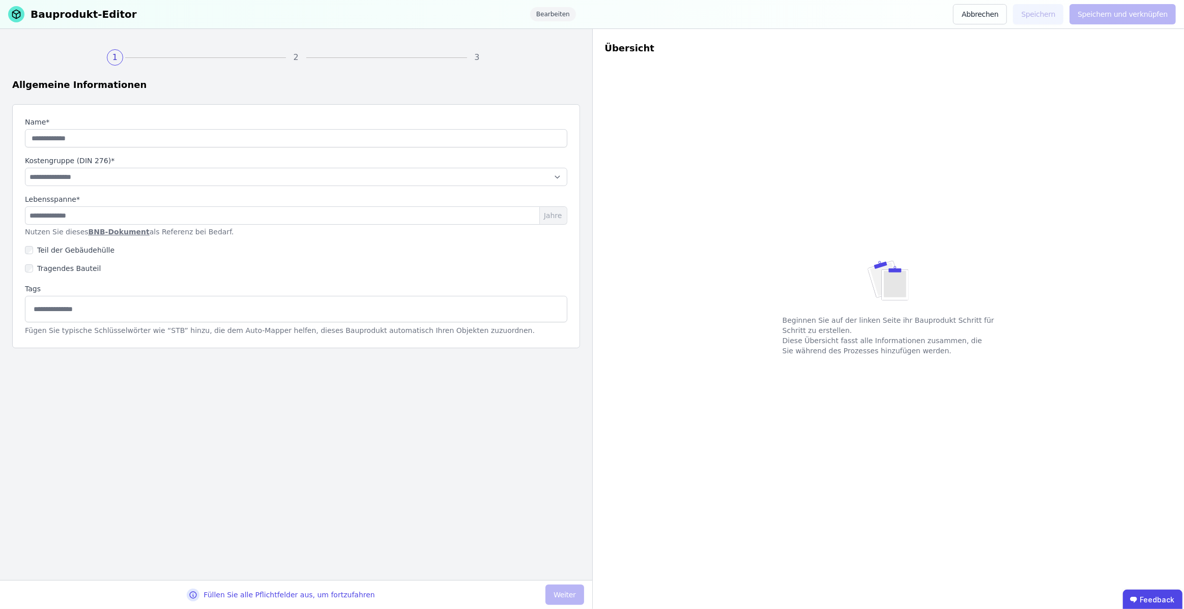
type input "**********"
type input "**"
select select "**********"
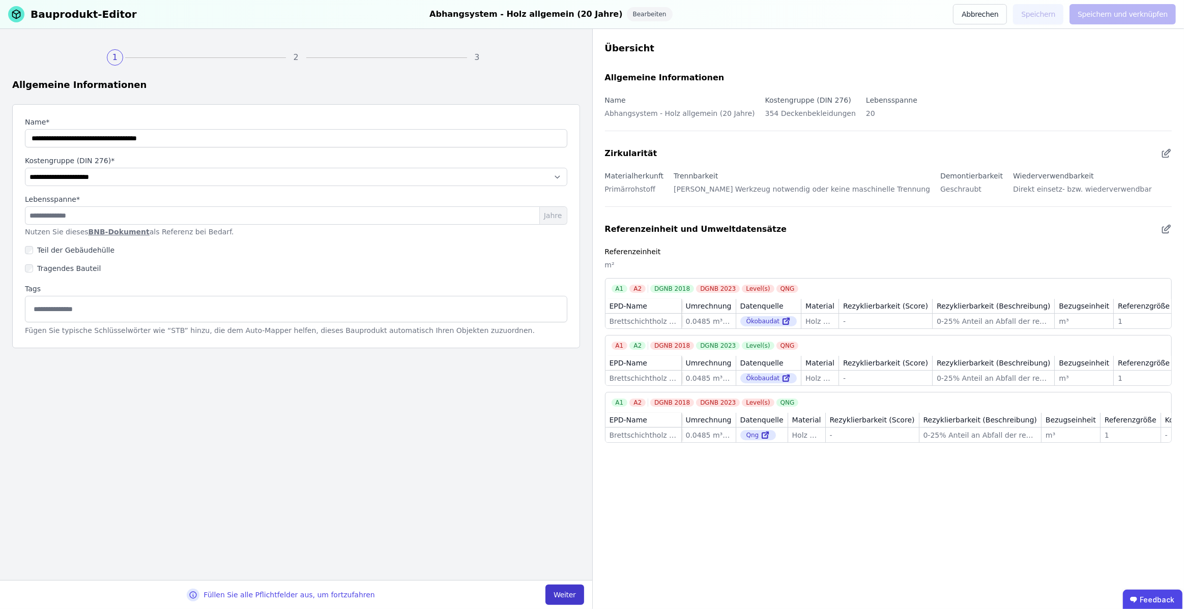
click at [554, 594] on button "Weiter" at bounding box center [564, 595] width 38 height 20
select select "**********"
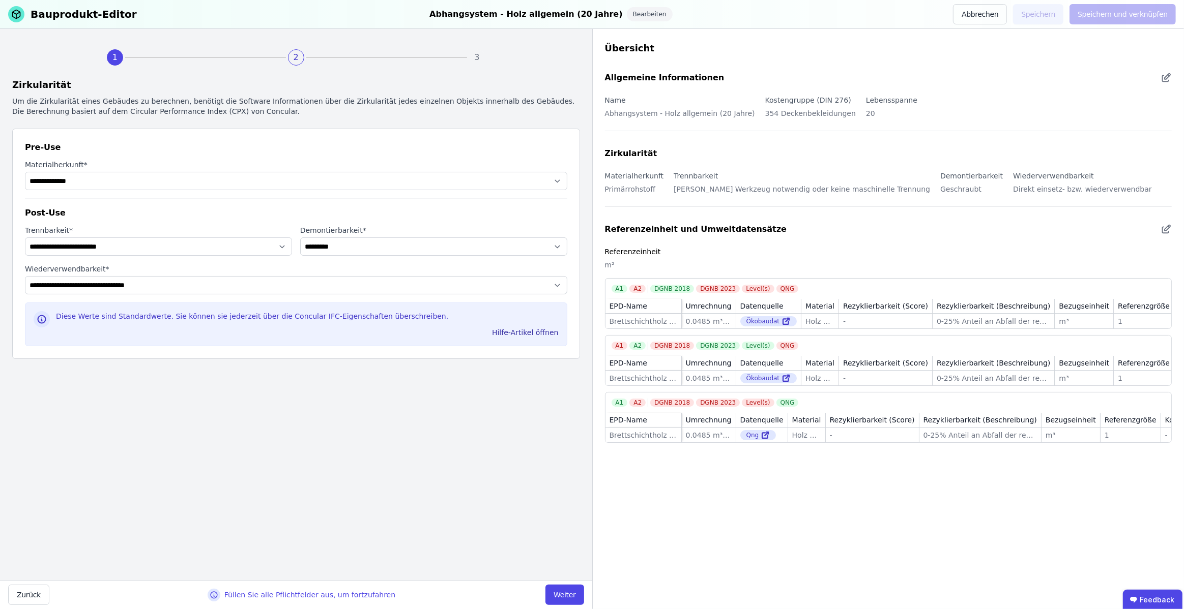
click at [561, 592] on button "Weiter" at bounding box center [564, 595] width 38 height 20
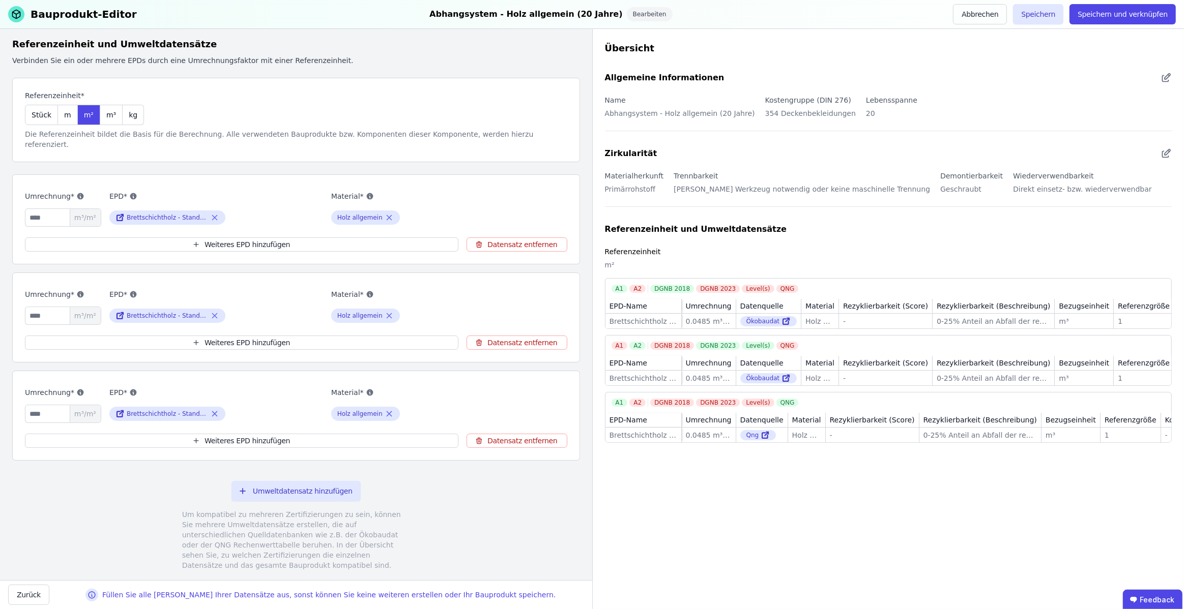
scroll to position [40, 0]
click at [226, 238] on button "Weiteres EPD hinzufügen" at bounding box center [241, 245] width 433 height 14
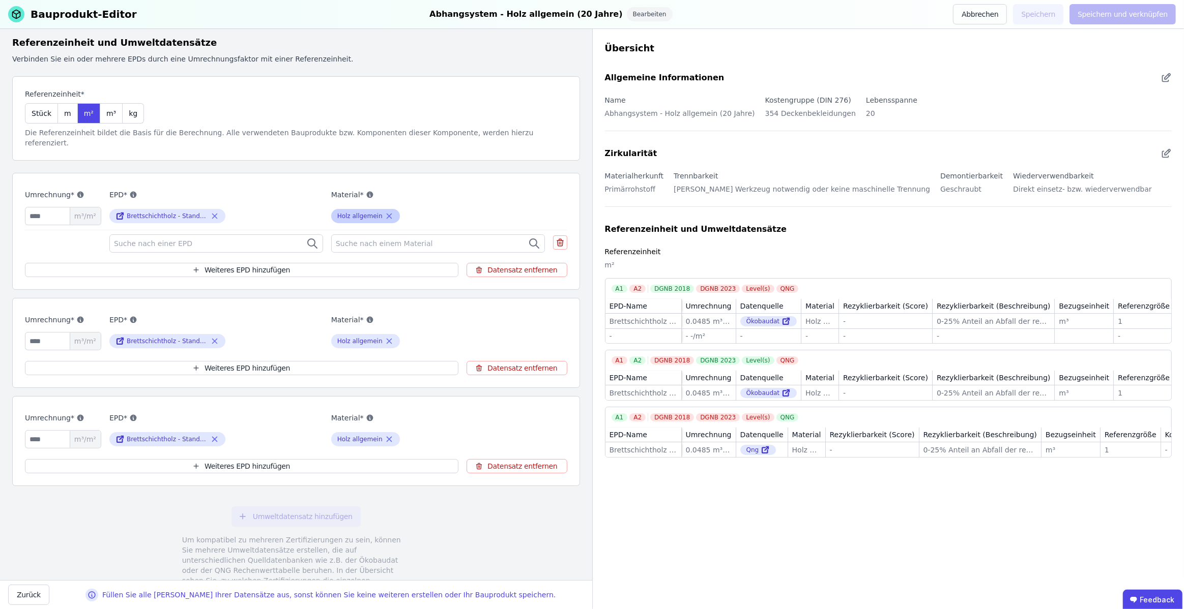
scroll to position [44, 0]
click at [389, 208] on icon at bounding box center [389, 214] width 9 height 12
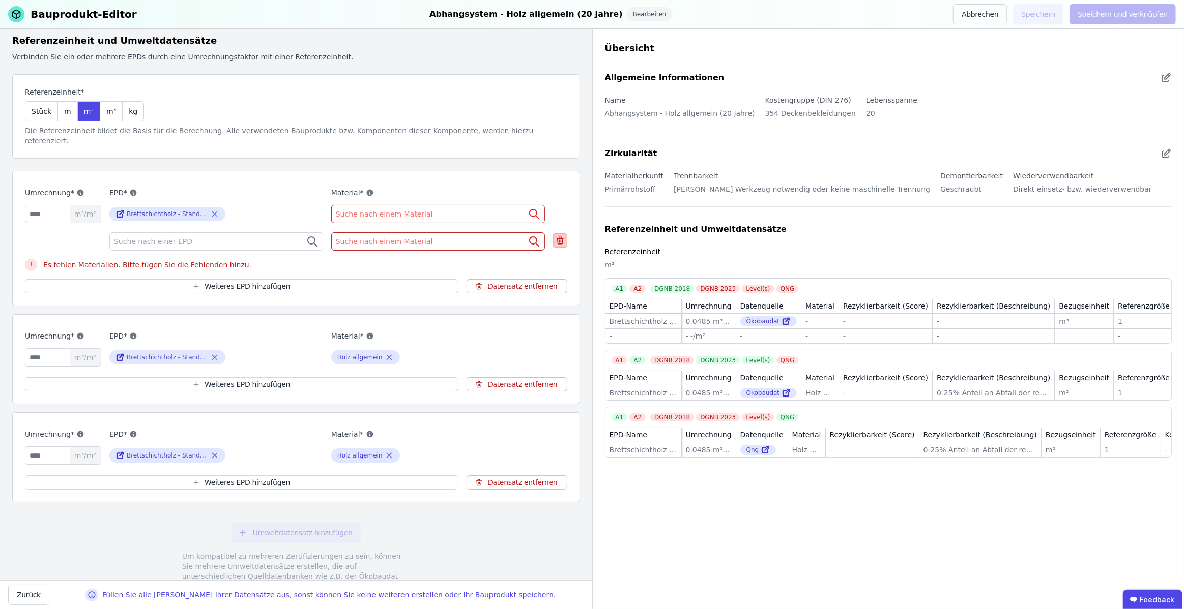
click at [554, 233] on div at bounding box center [560, 240] width 14 height 14
click at [529, 279] on button "Datensatz entfernen" at bounding box center [516, 286] width 100 height 14
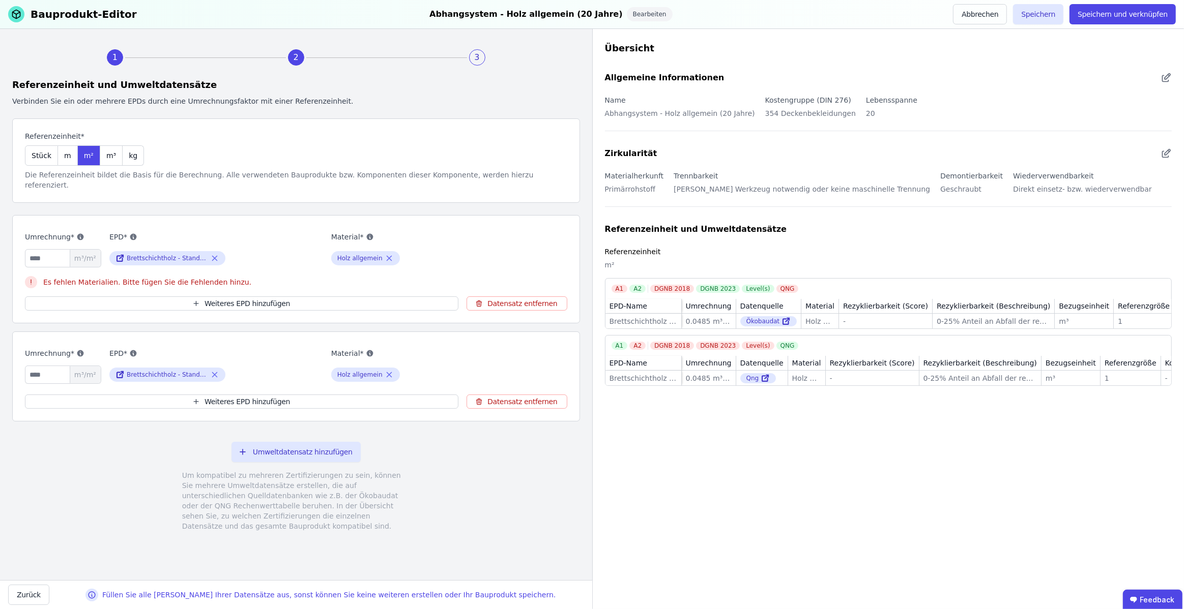
scroll to position [0, 0]
click at [214, 256] on icon at bounding box center [215, 258] width 5 height 5
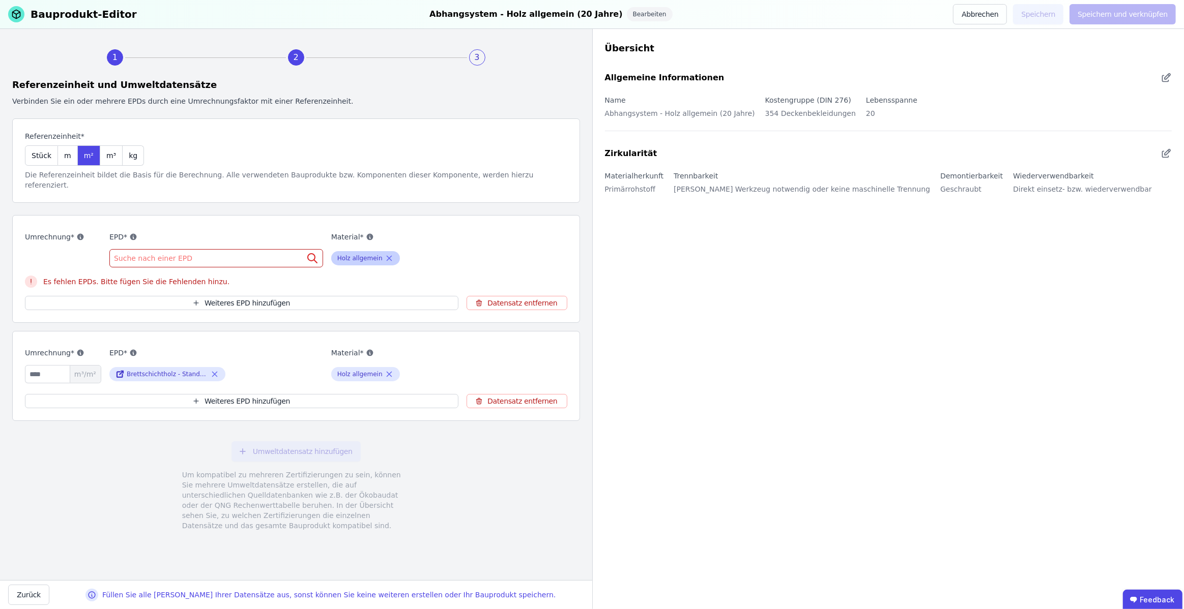
click at [388, 252] on icon at bounding box center [389, 258] width 9 height 12
click at [283, 249] on div "Suche nach einer EPD" at bounding box center [216, 258] width 214 height 18
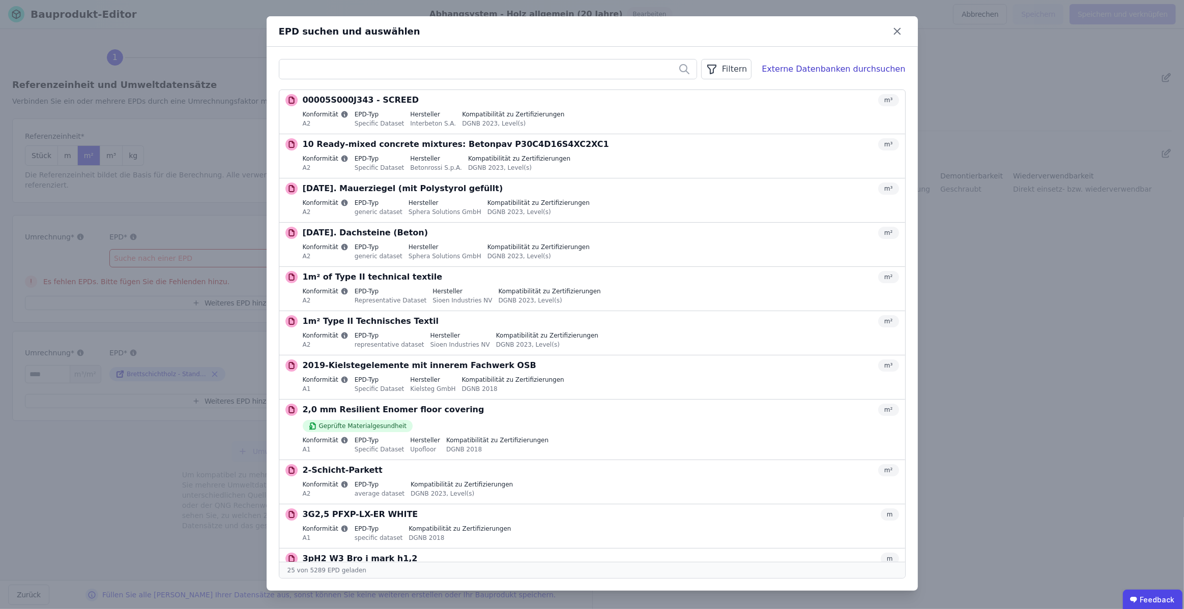
click at [0, 0] on button "Auswählen" at bounding box center [0, 0] width 0 height 0
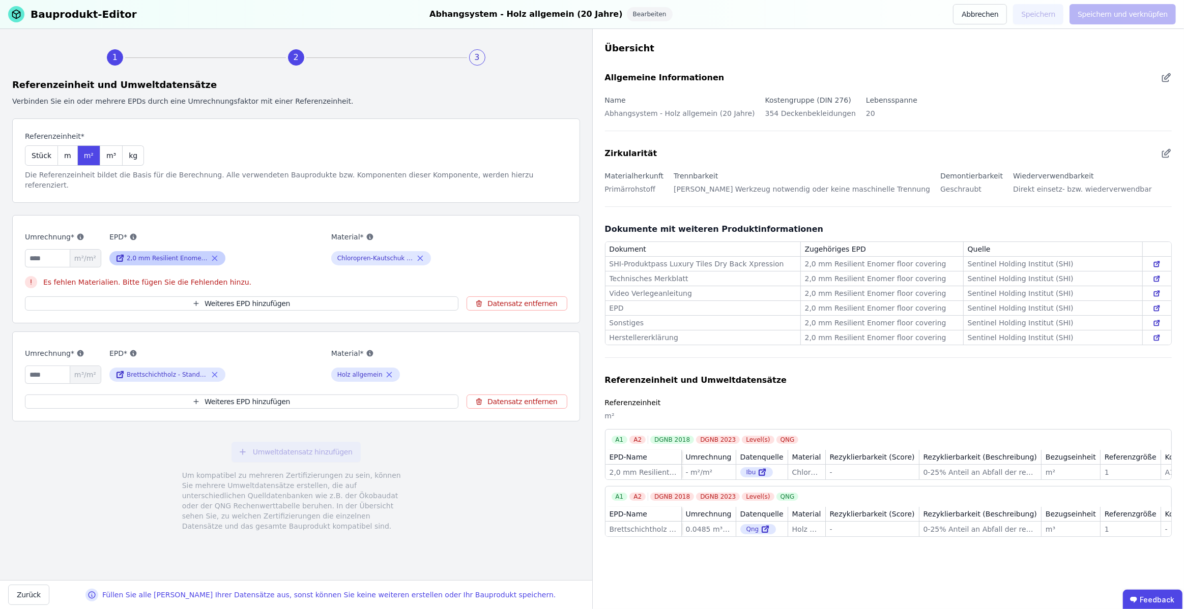
click at [212, 252] on icon at bounding box center [214, 258] width 9 height 12
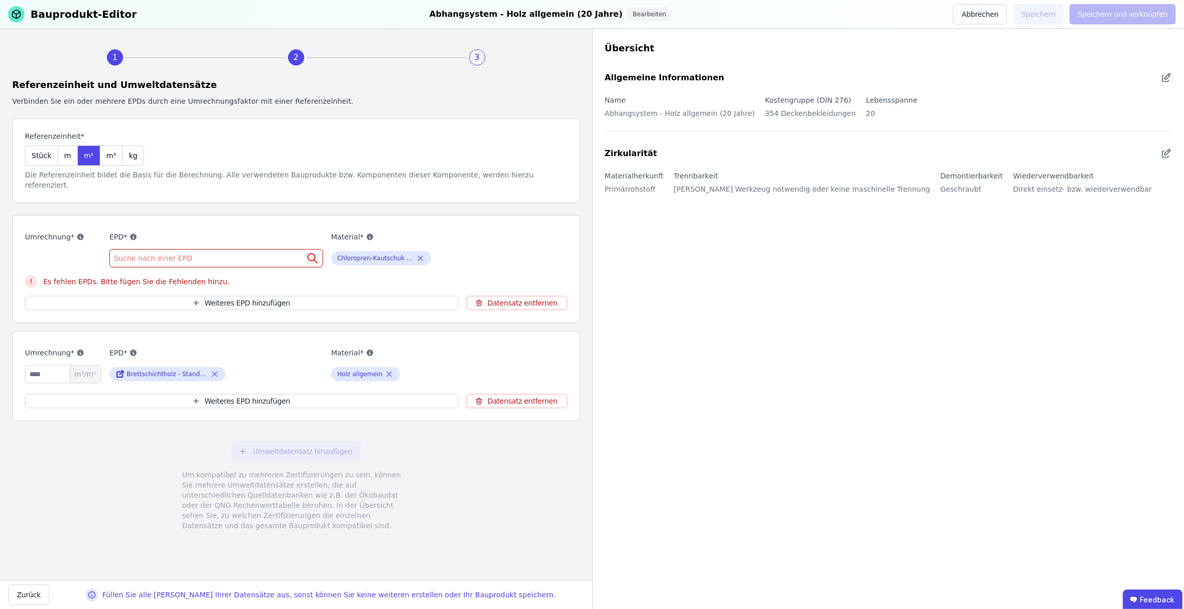
click at [262, 249] on div "Suche nach einer EPD" at bounding box center [216, 258] width 214 height 18
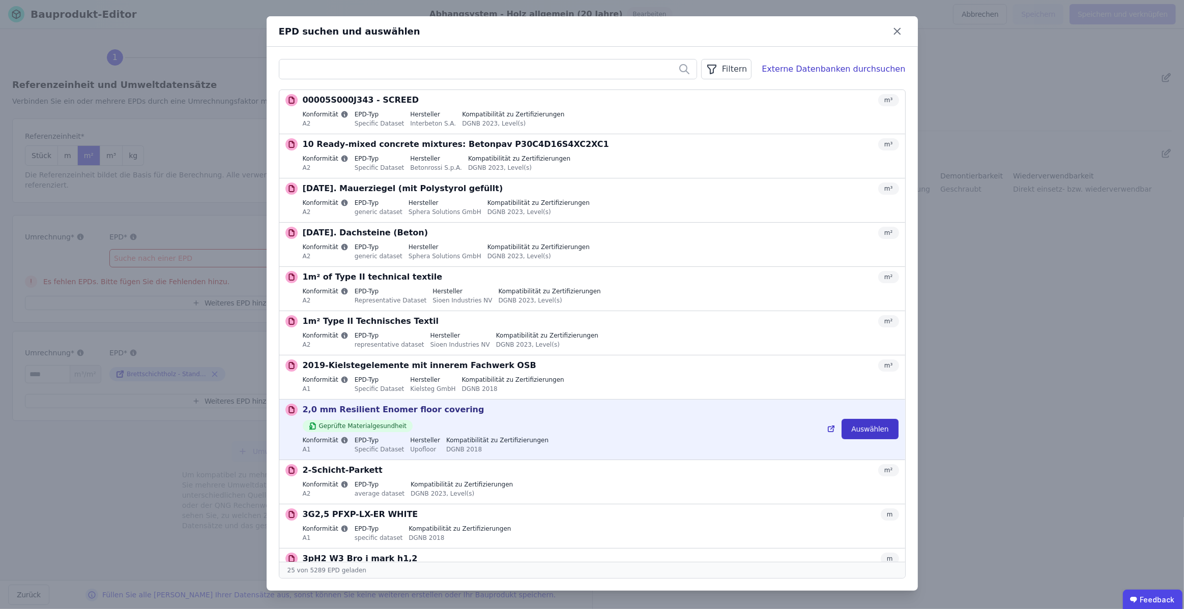
click at [884, 430] on button "Auswählen" at bounding box center [869, 429] width 56 height 20
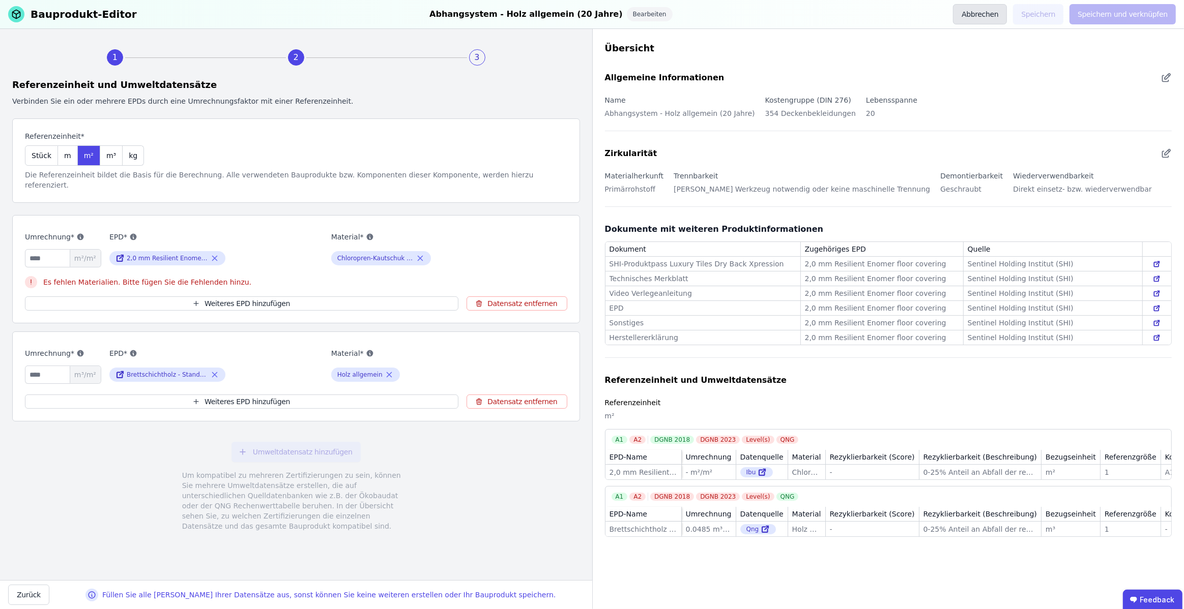
click at [995, 11] on button "Abbrechen" at bounding box center [980, 14] width 54 height 20
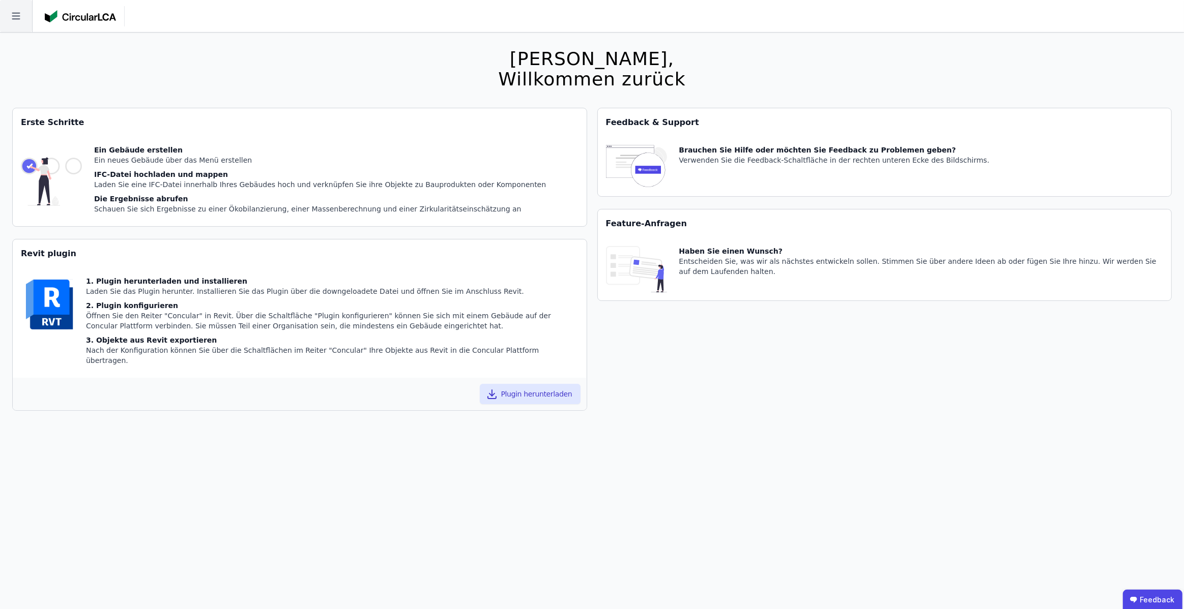
click at [13, 13] on icon at bounding box center [16, 16] width 8 height 7
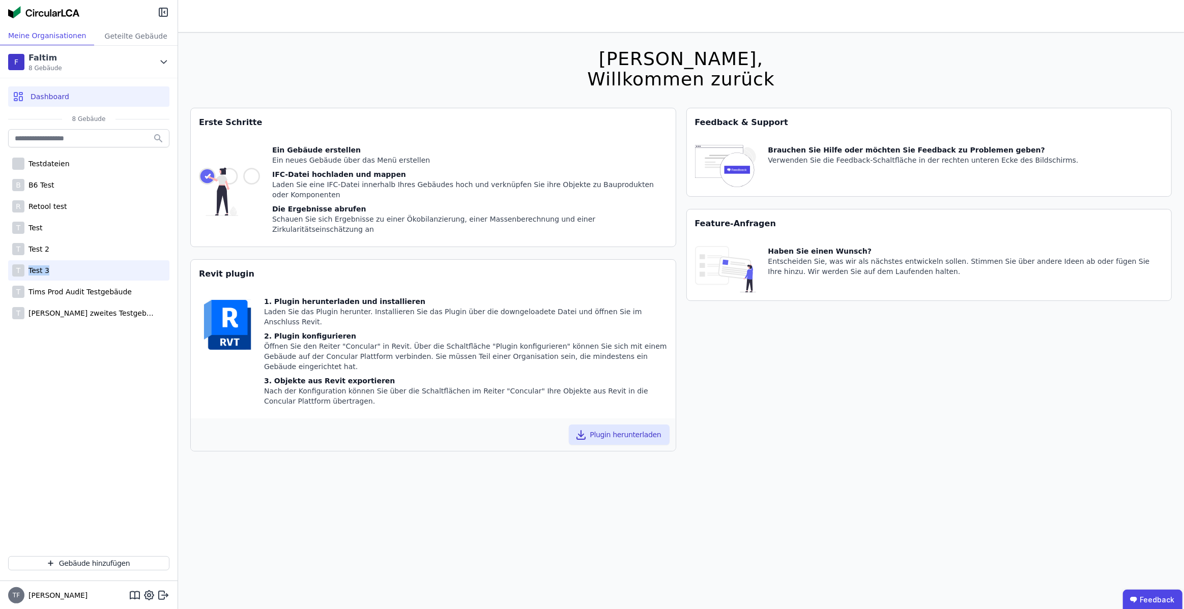
click at [65, 266] on div "T Test 3" at bounding box center [88, 270] width 161 height 20
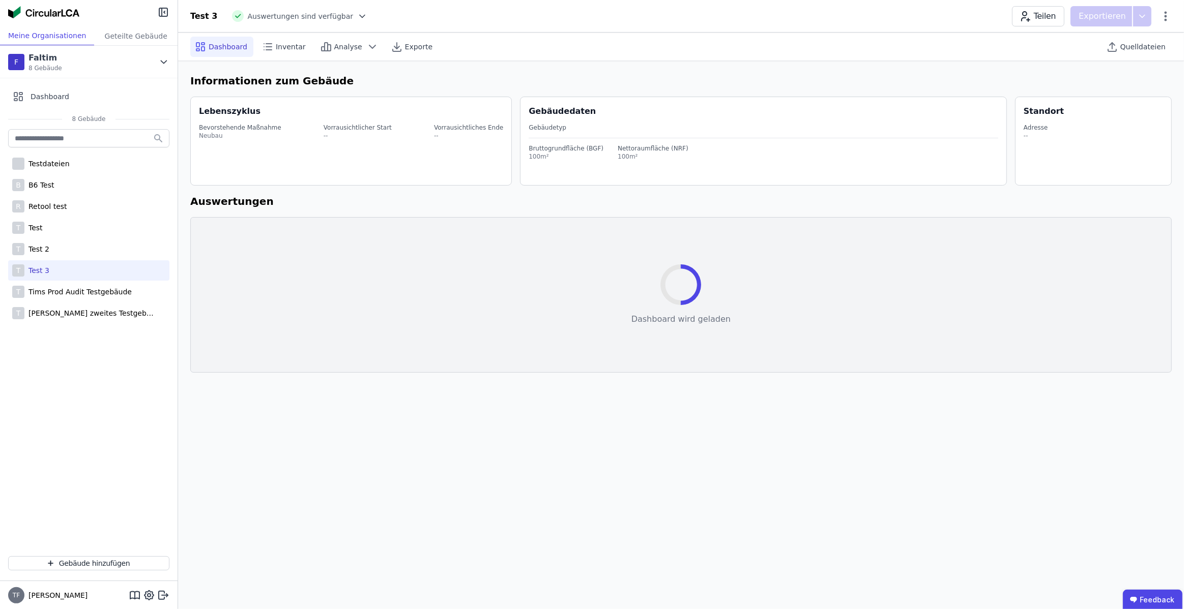
select select "*"
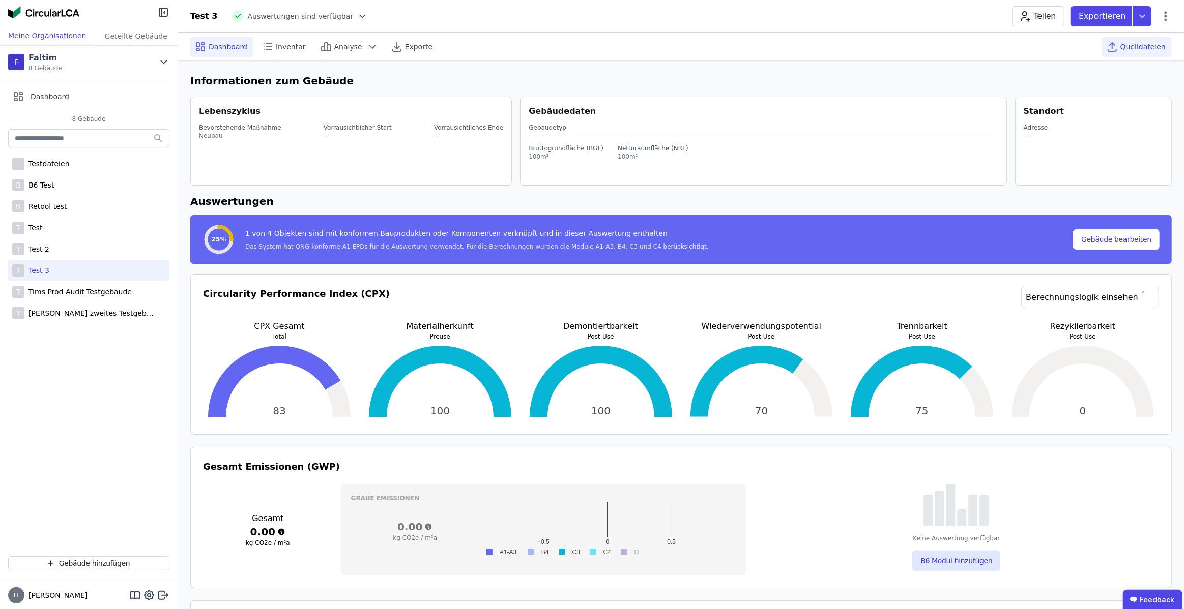
click at [1139, 44] on span "Quelldateien" at bounding box center [1142, 47] width 45 height 10
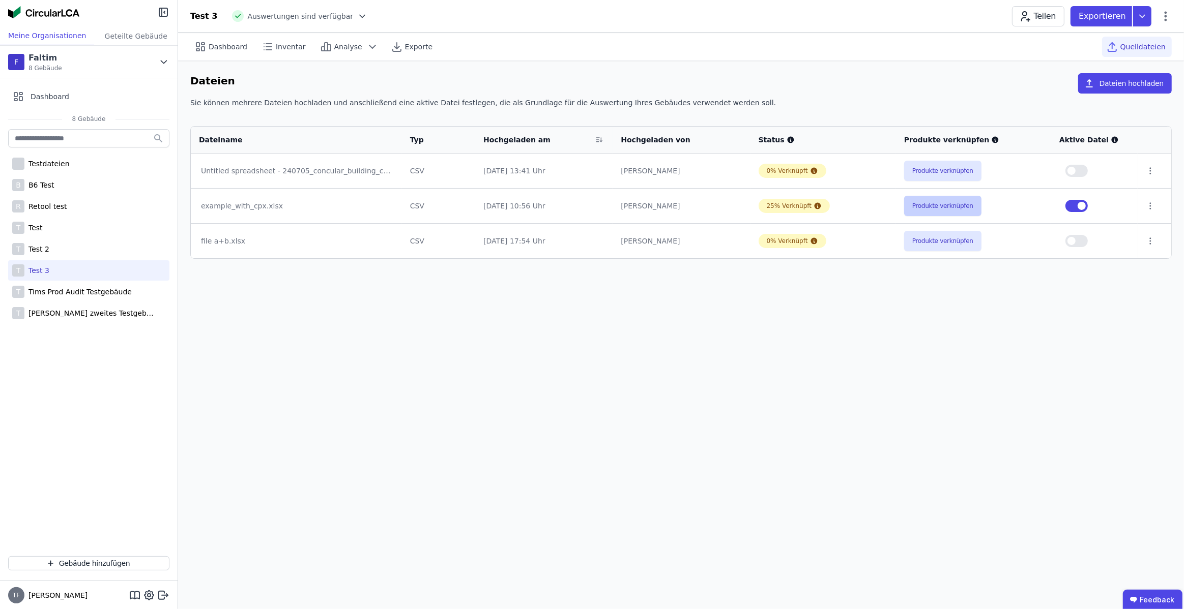
click at [938, 215] on button "Produkte verknüpfen" at bounding box center [942, 206] width 77 height 20
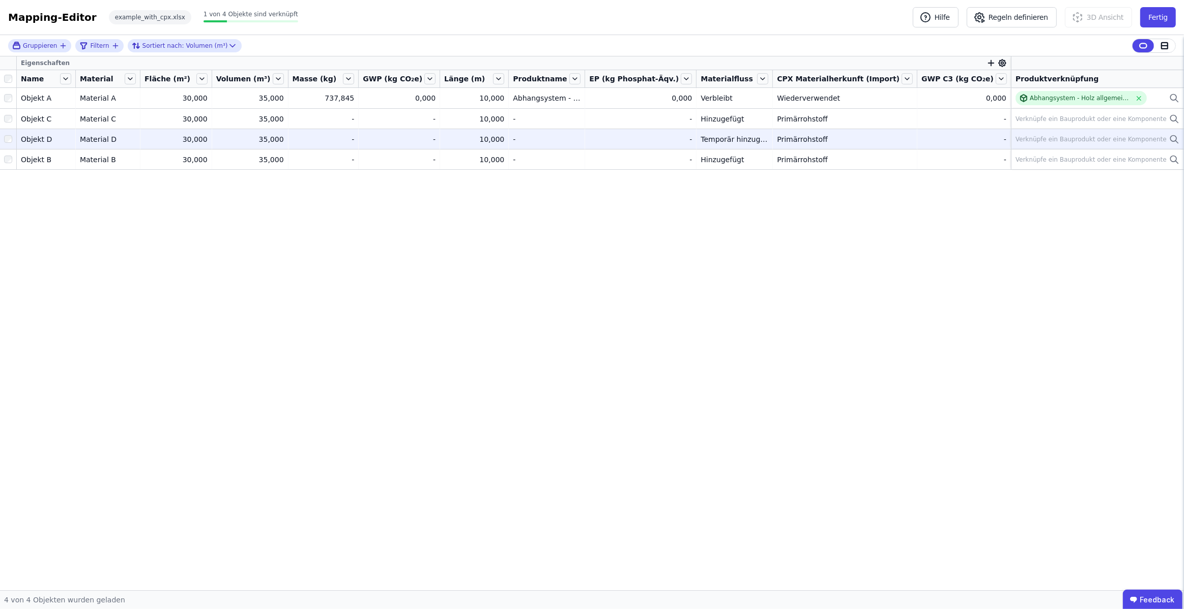
click at [1053, 145] on td "Verknüpfe ein Bauprodukt oder eine Komponente Verknüpfe ein Bauprodukt oder ein…" at bounding box center [1097, 139] width 173 height 20
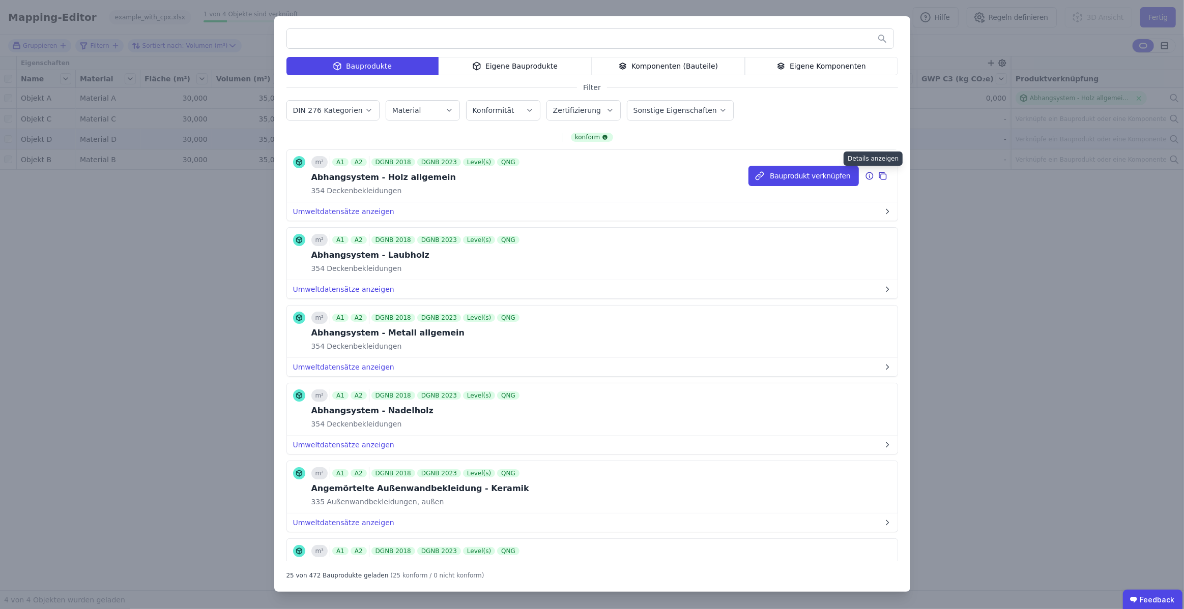
click at [870, 177] on icon at bounding box center [869, 176] width 9 height 12
